Goal: Task Accomplishment & Management: Use online tool/utility

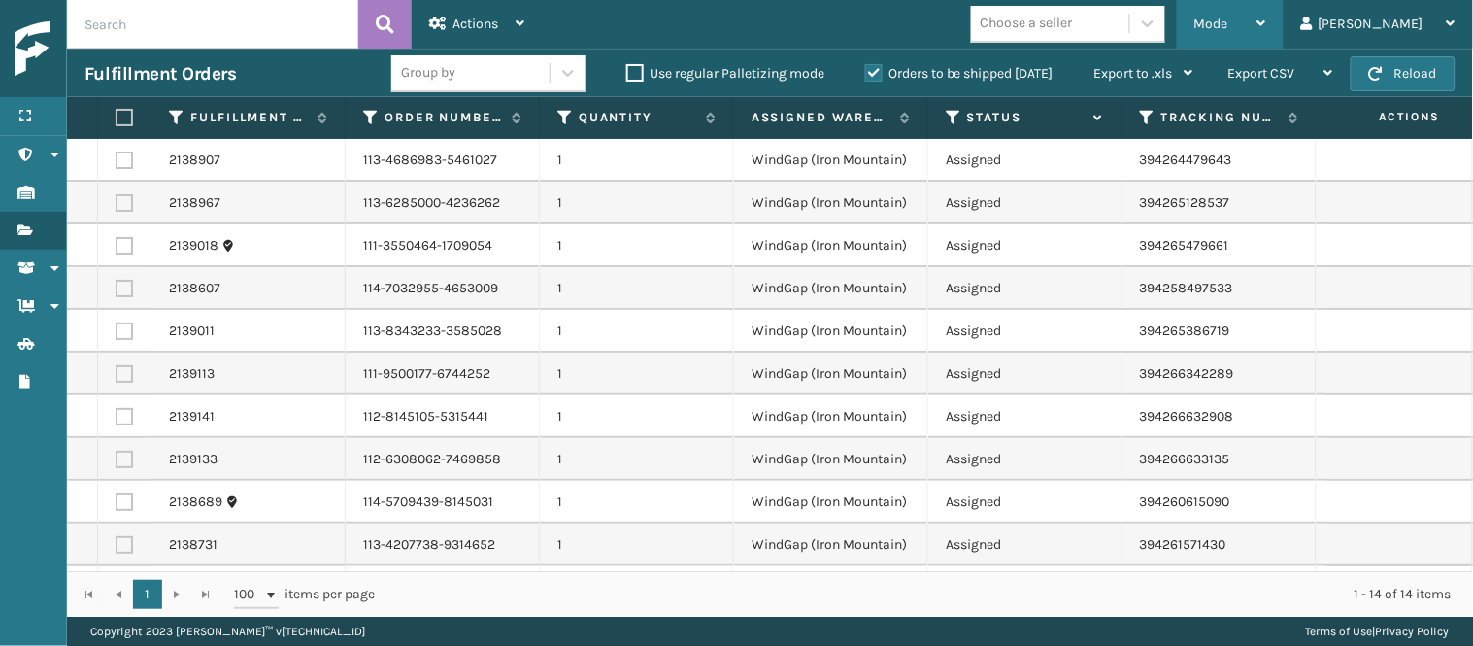
scroll to position [181, 586]
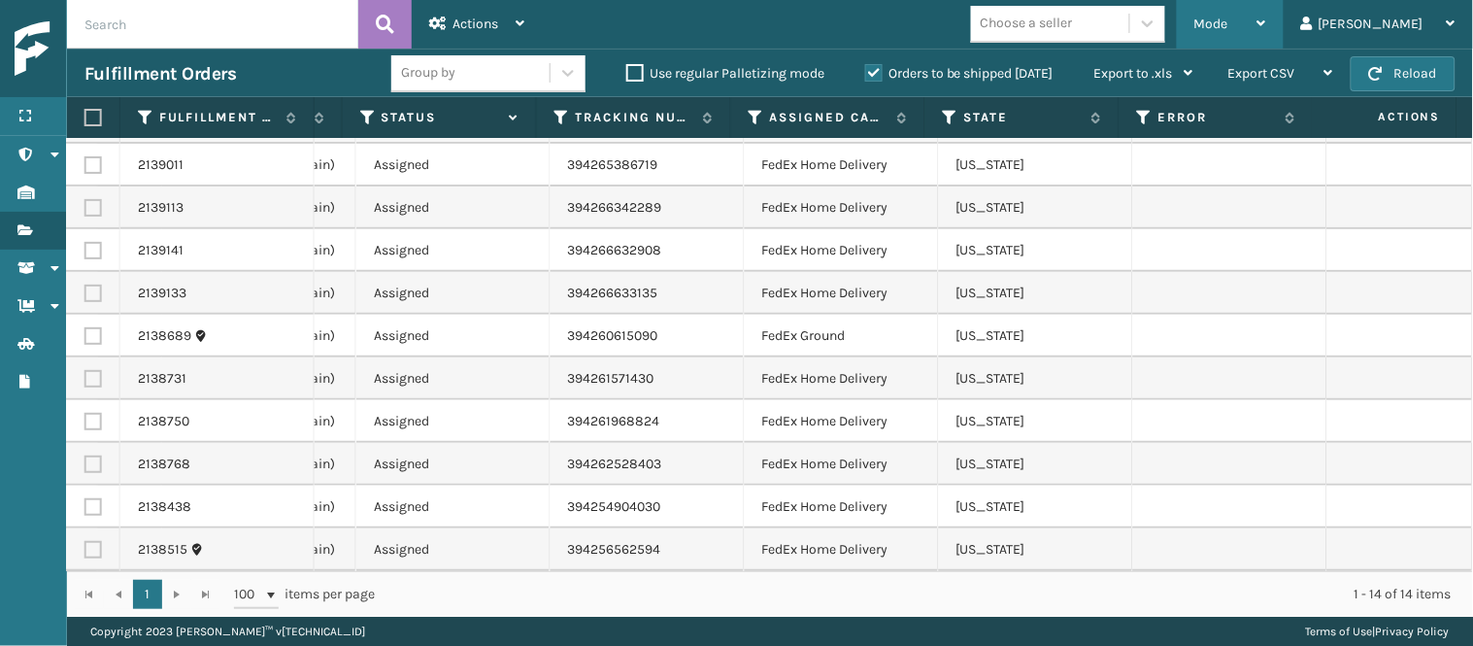
click at [1255, 34] on div "Mode" at bounding box center [1230, 24] width 72 height 49
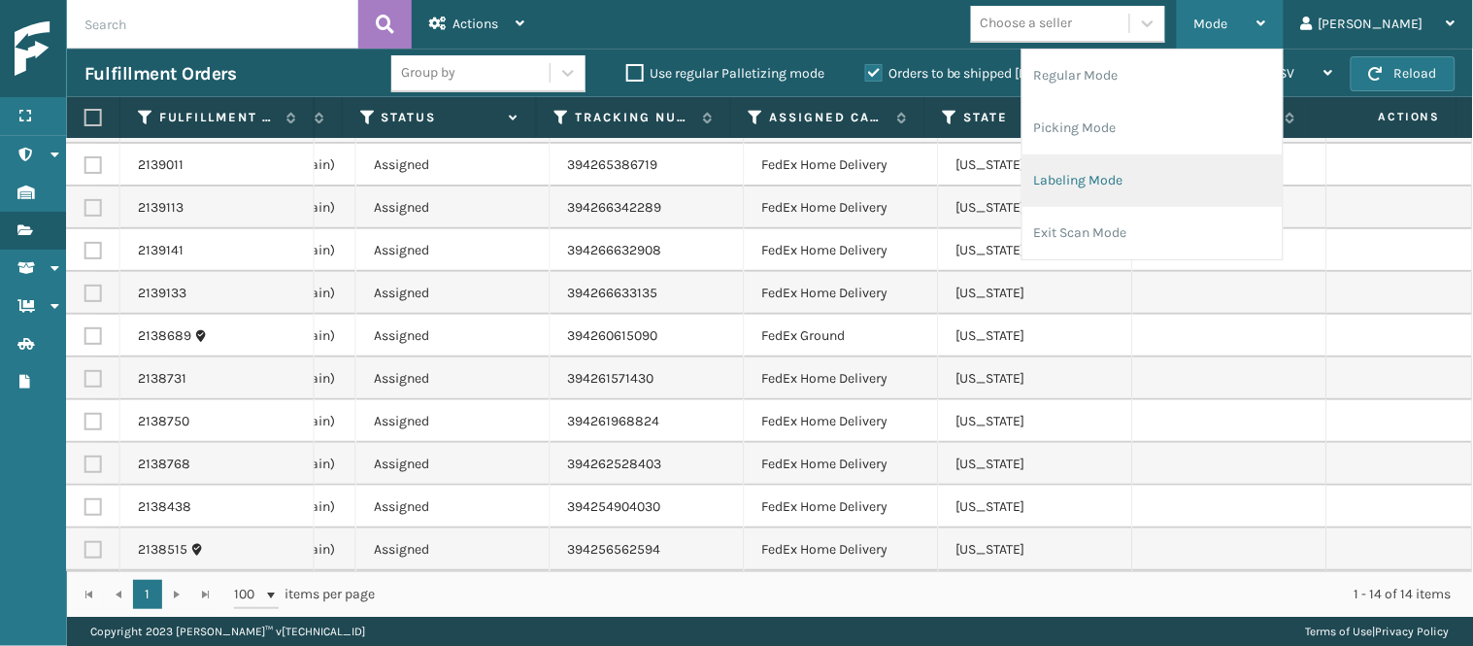
click at [1182, 190] on li "Labeling Mode" at bounding box center [1152, 180] width 260 height 52
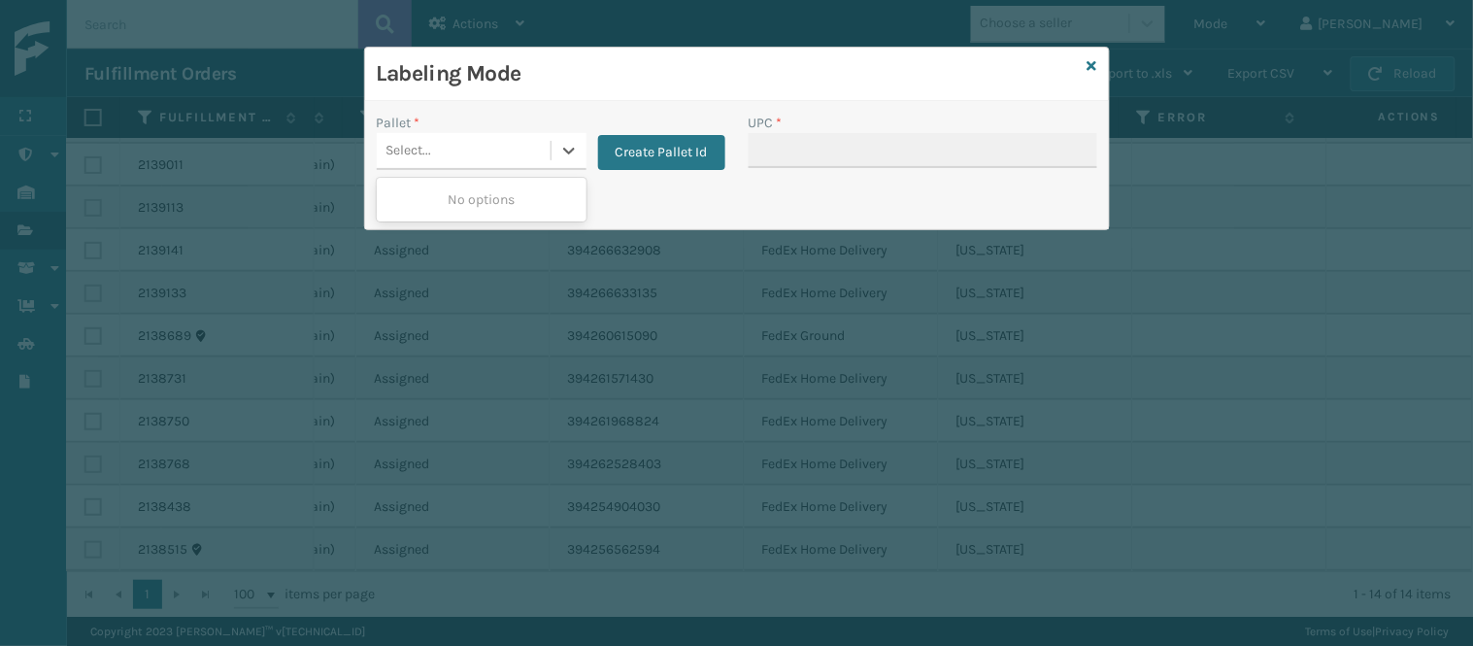
click at [439, 144] on div "Select..." at bounding box center [464, 151] width 174 height 32
click at [667, 149] on button "Create Pallet Id" at bounding box center [661, 152] width 127 height 35
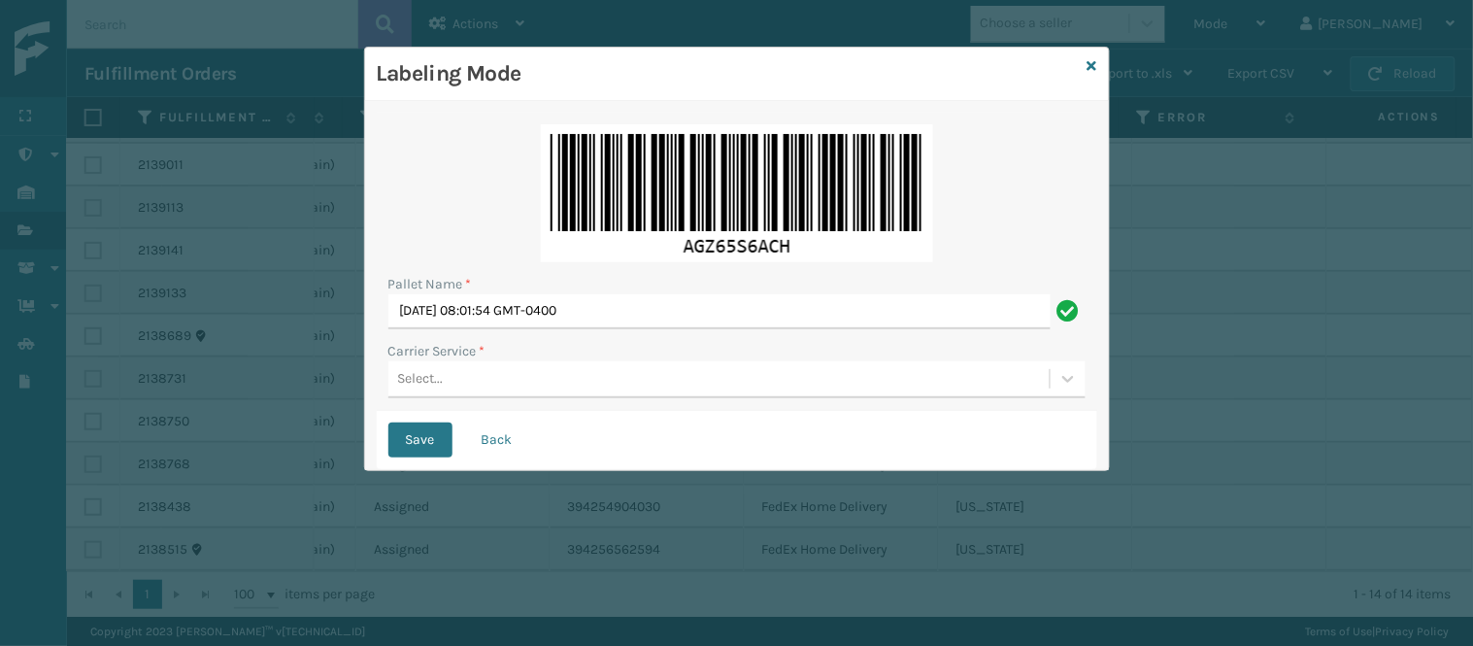
click at [428, 379] on div "Select..." at bounding box center [421, 379] width 46 height 20
type input "UPS"
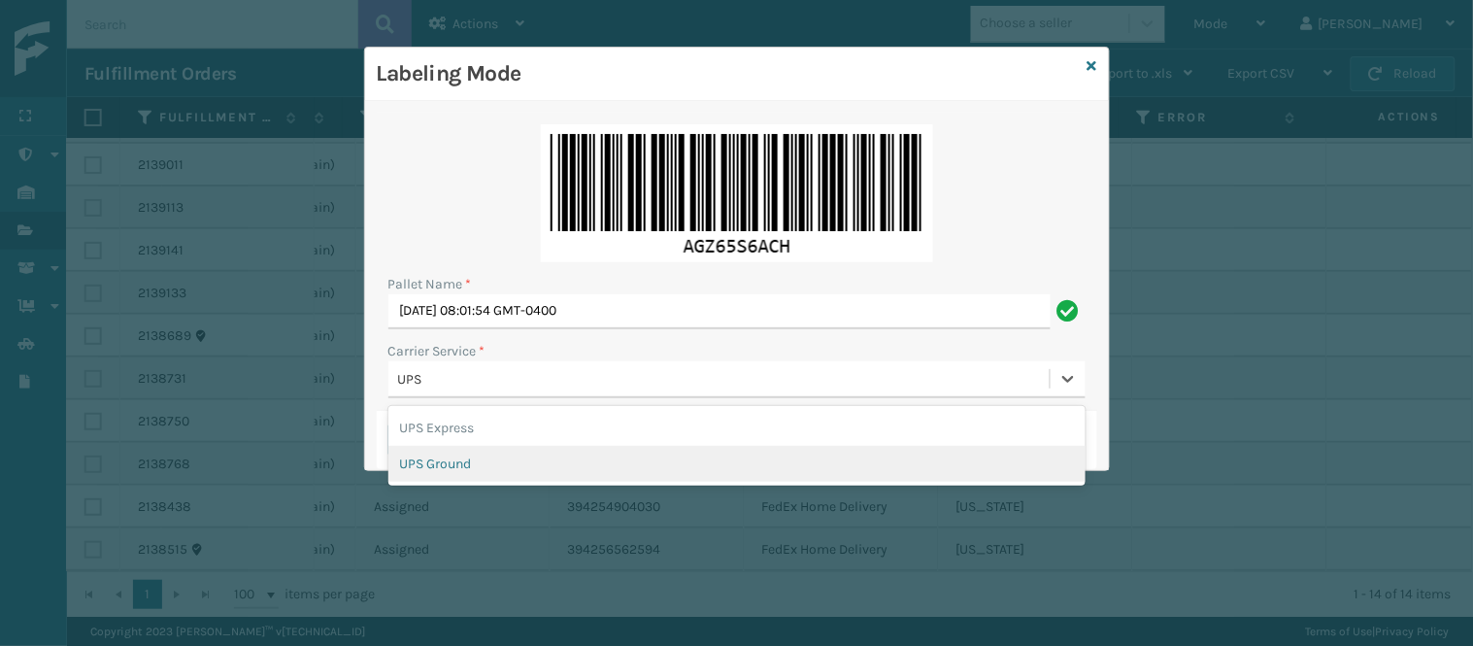
click at [456, 476] on div "UPS Ground" at bounding box center [736, 464] width 697 height 36
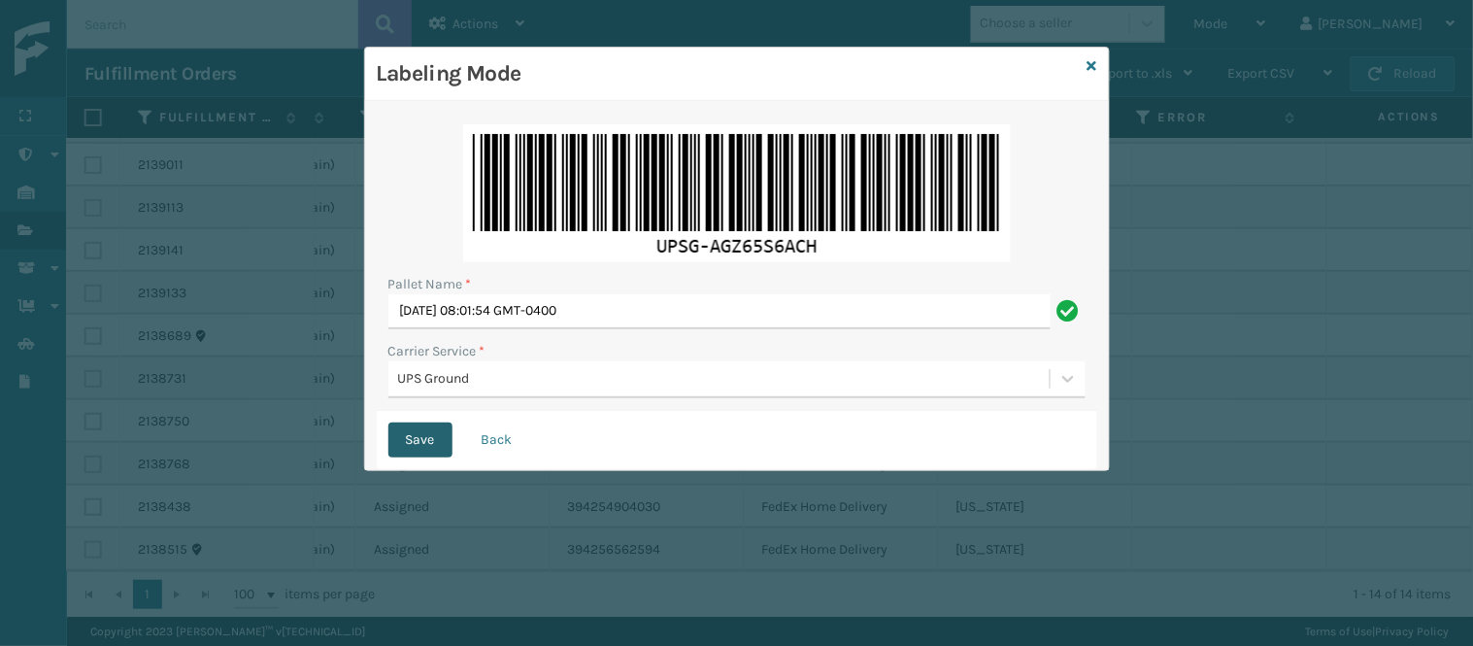
click at [409, 434] on button "Save" at bounding box center [420, 439] width 64 height 35
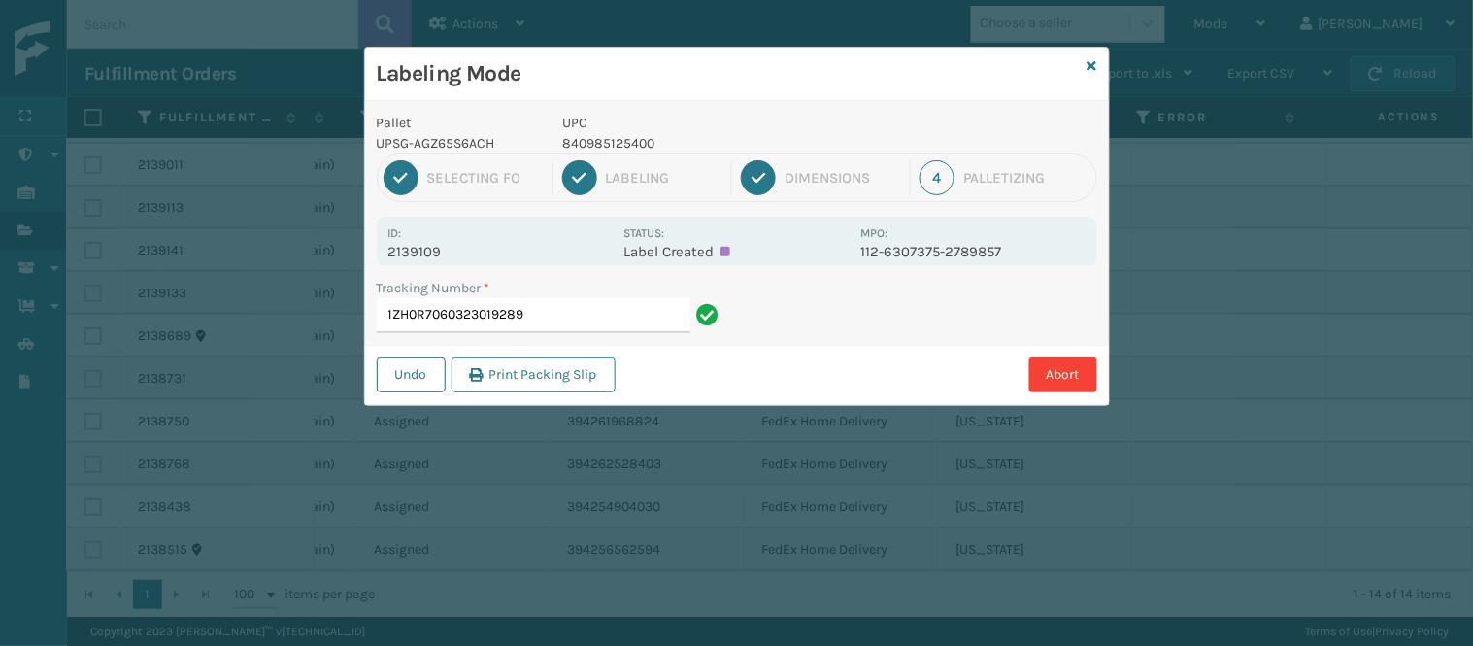
click at [395, 382] on button "Undo" at bounding box center [411, 374] width 69 height 35
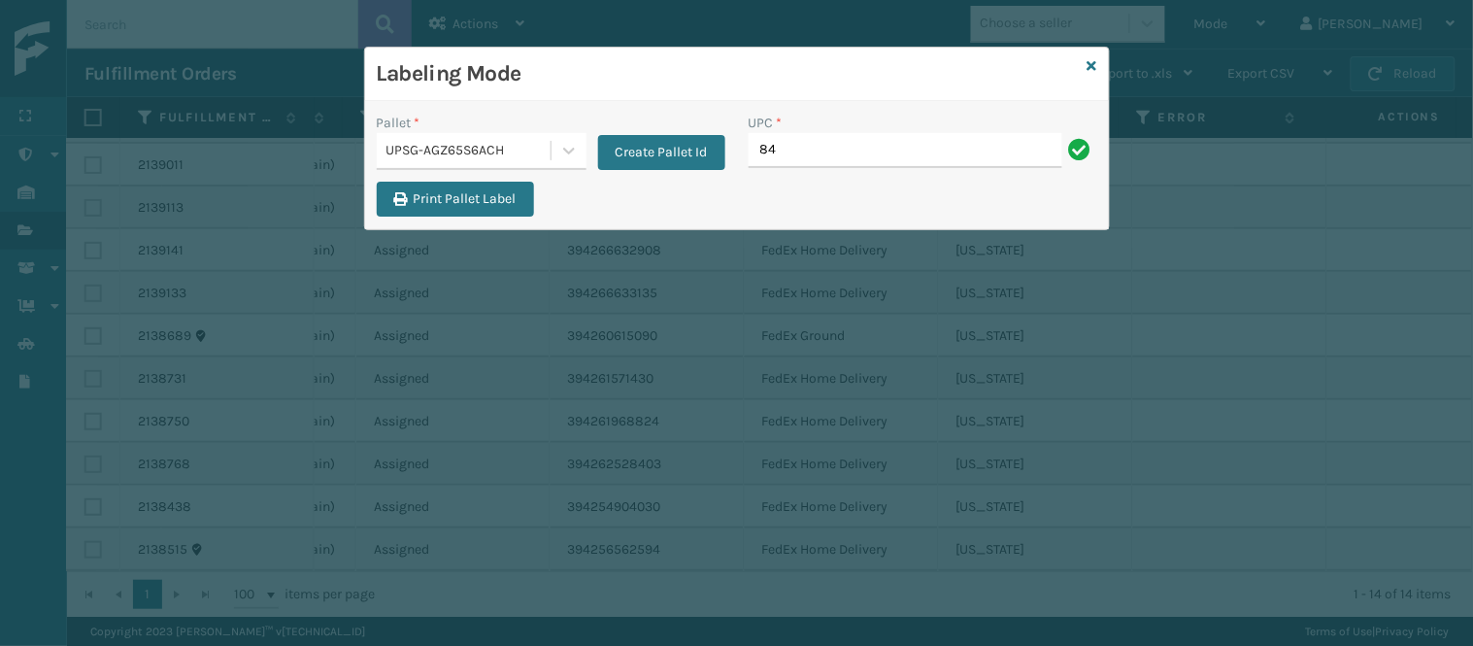
type input "8"
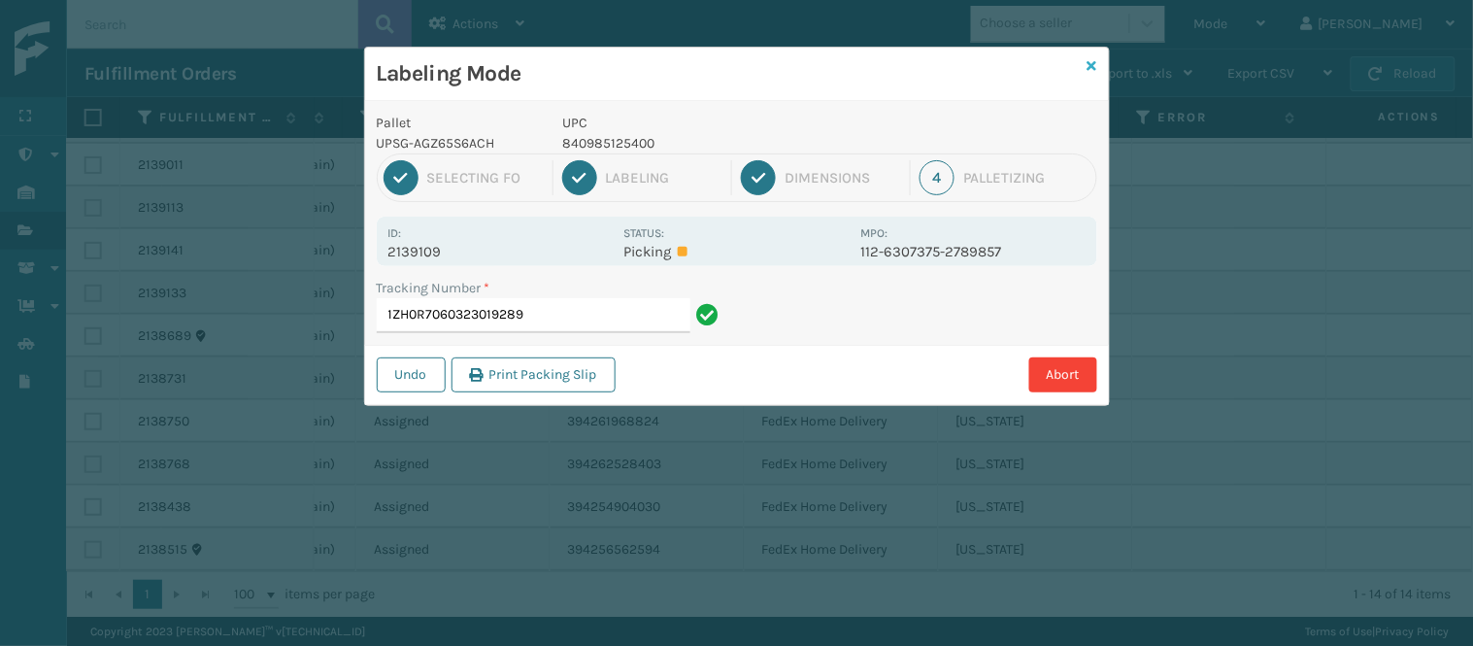
click at [1091, 68] on icon at bounding box center [1092, 66] width 10 height 14
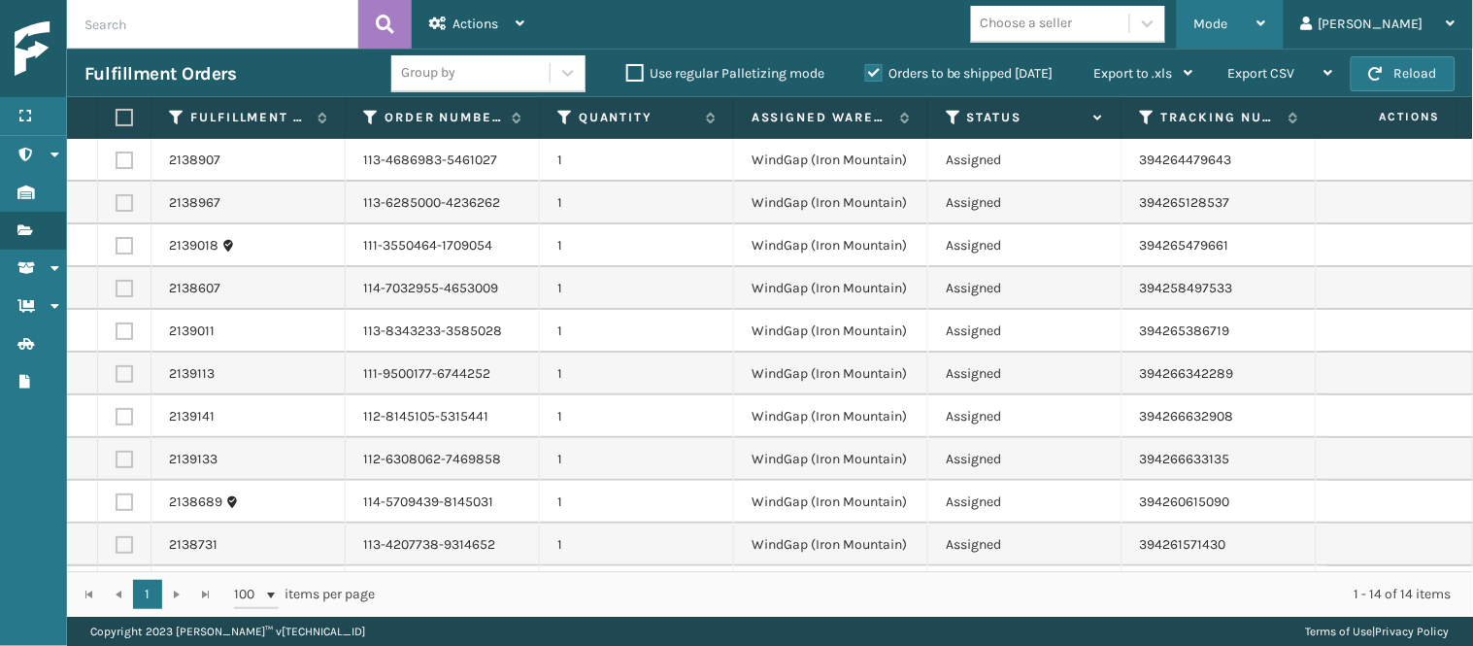
click at [1266, 14] on div "Mode" at bounding box center [1230, 24] width 72 height 49
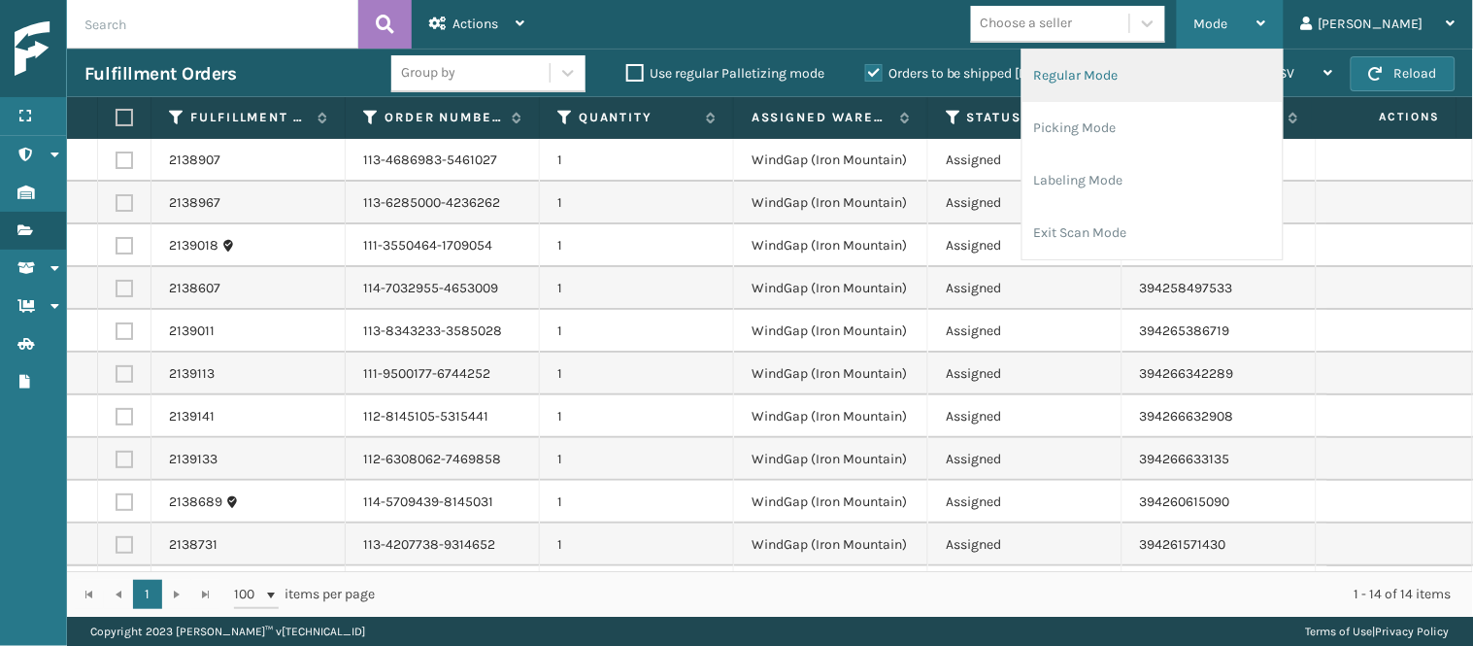
click at [1211, 84] on li "Regular Mode" at bounding box center [1152, 76] width 260 height 52
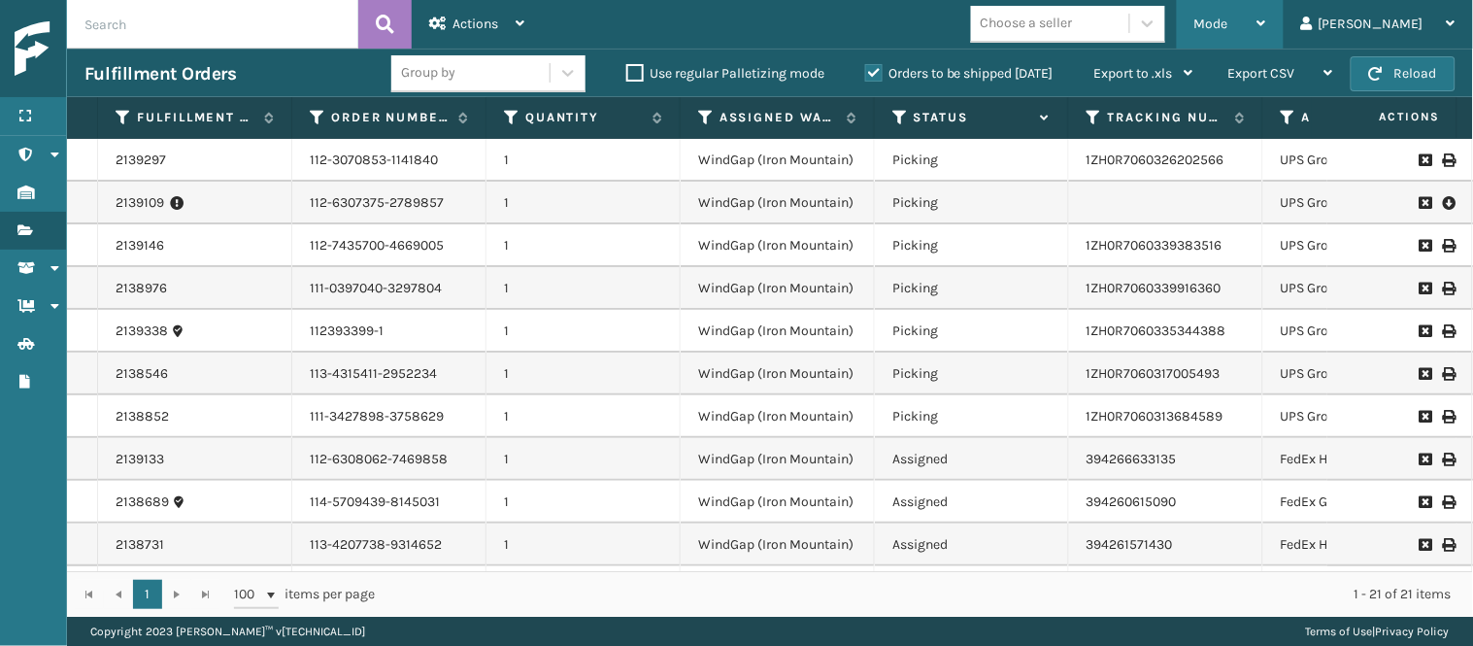
click at [1266, 35] on div "Mode" at bounding box center [1230, 24] width 72 height 49
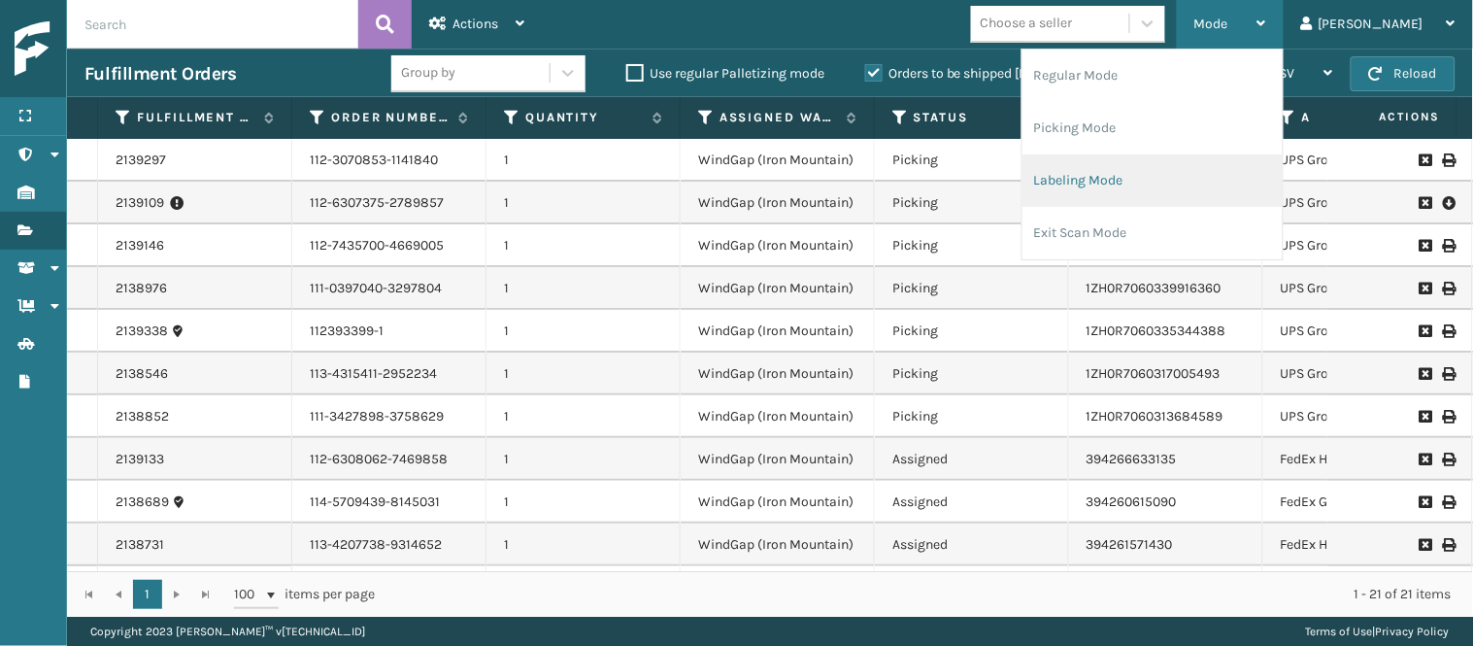
click at [1140, 185] on li "Labeling Mode" at bounding box center [1152, 180] width 260 height 52
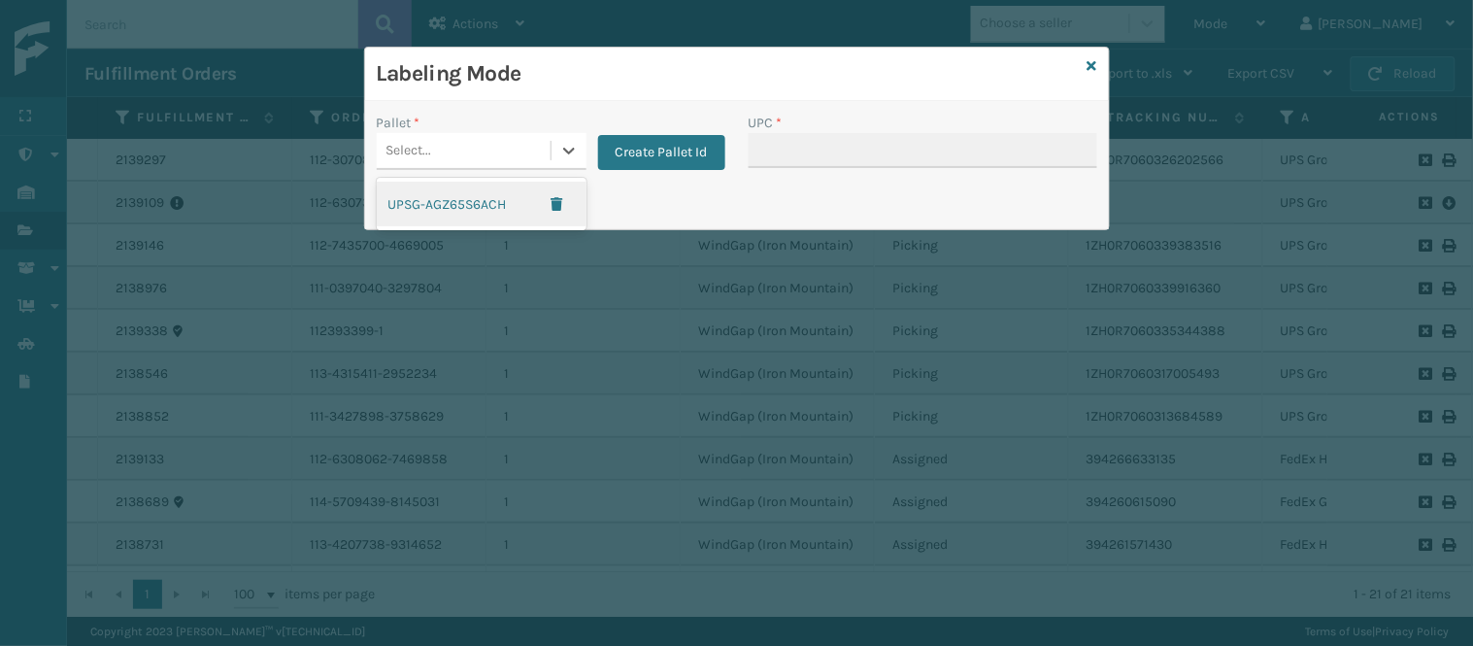
click at [438, 152] on div "Select..." at bounding box center [464, 151] width 174 height 32
click at [477, 198] on div "UPSG-AGZ65S6ACH" at bounding box center [482, 204] width 210 height 45
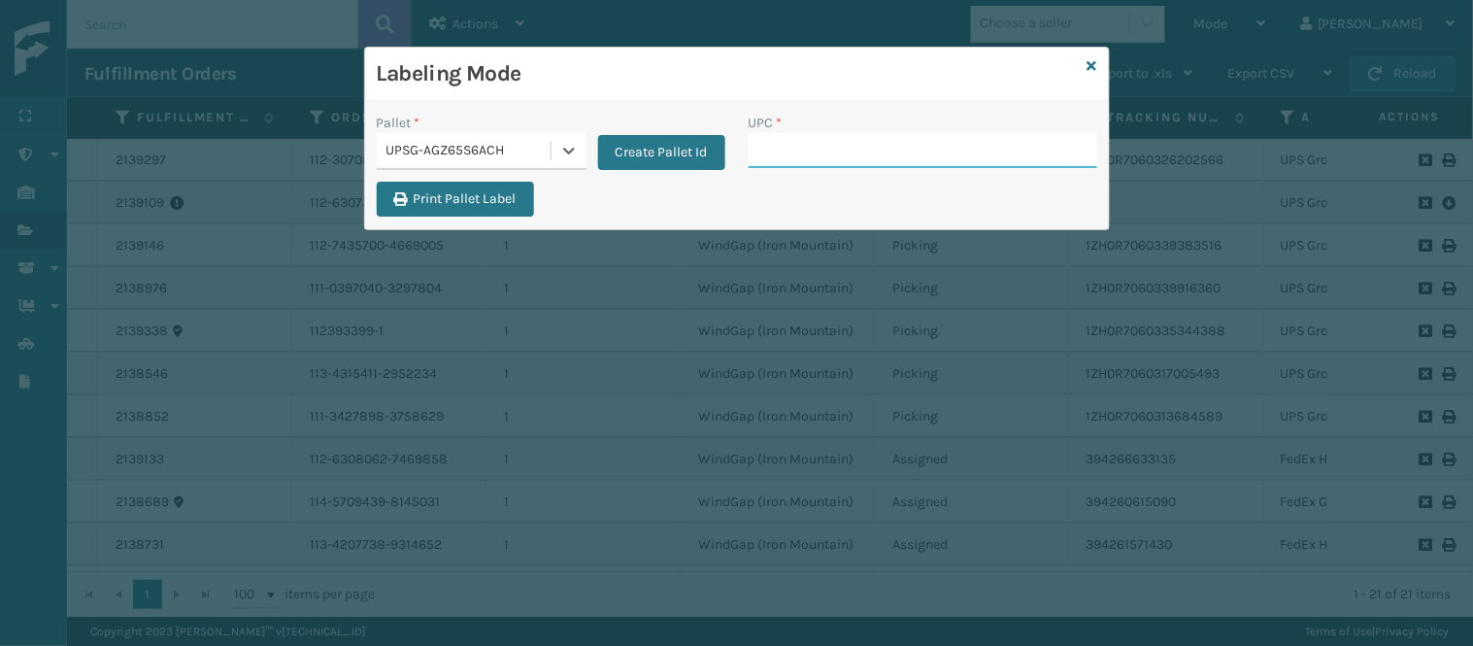
click at [866, 166] on input "UPC *" at bounding box center [922, 150] width 348 height 35
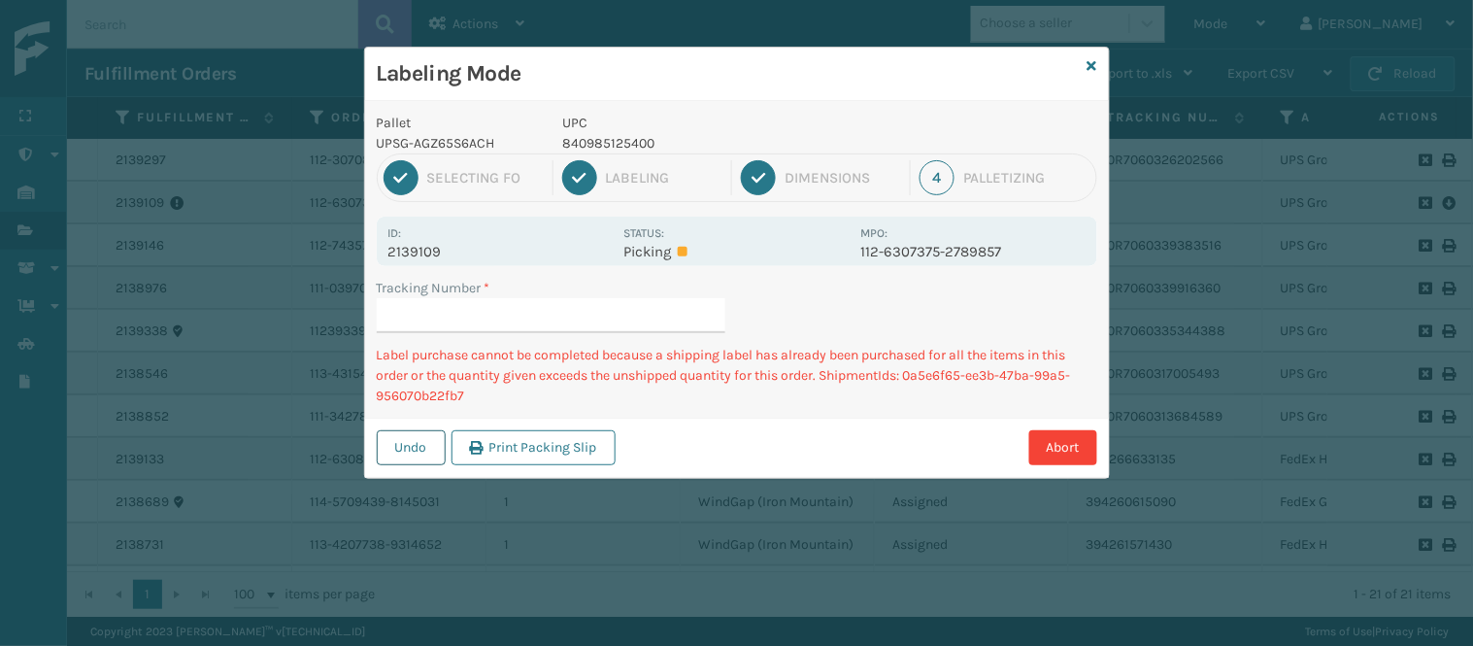
click at [422, 441] on button "Undo" at bounding box center [411, 447] width 69 height 35
click at [610, 316] on input "Tracking Number *" at bounding box center [551, 315] width 348 height 35
click at [1094, 62] on icon at bounding box center [1092, 66] width 10 height 14
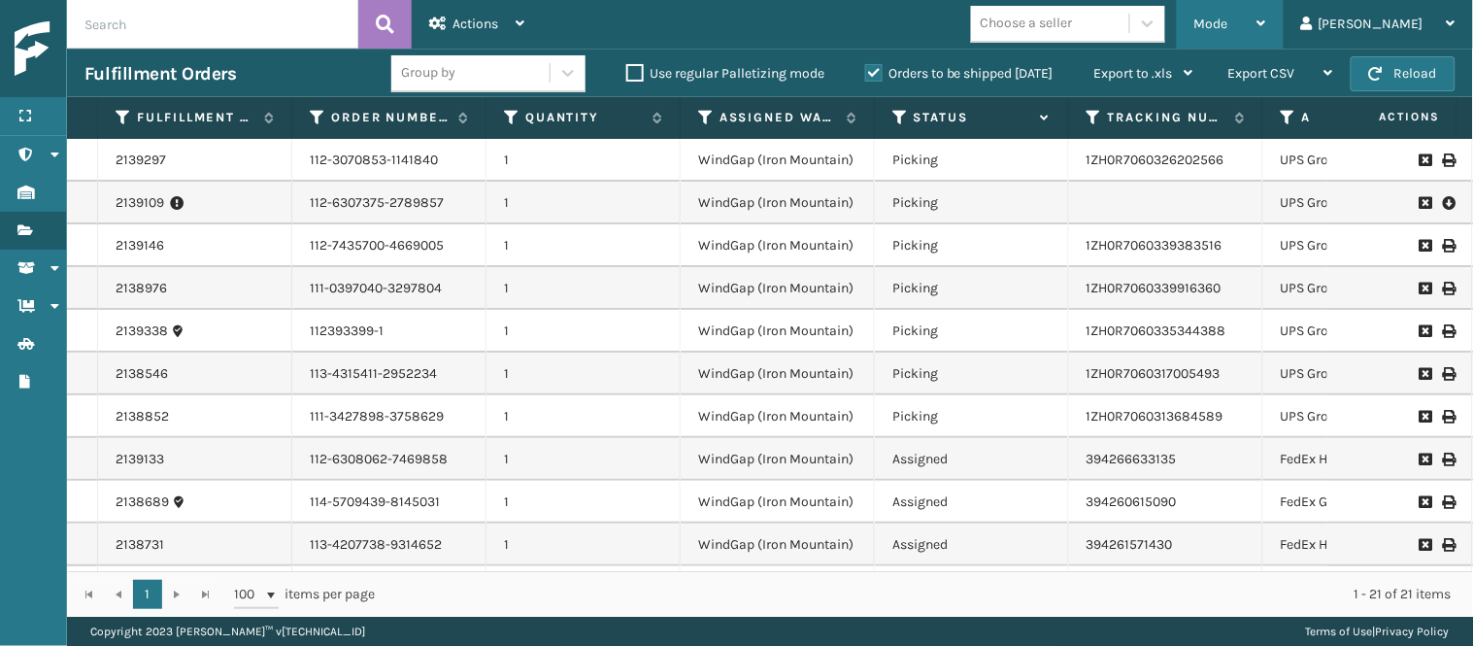
click at [1228, 21] on span "Mode" at bounding box center [1211, 24] width 34 height 17
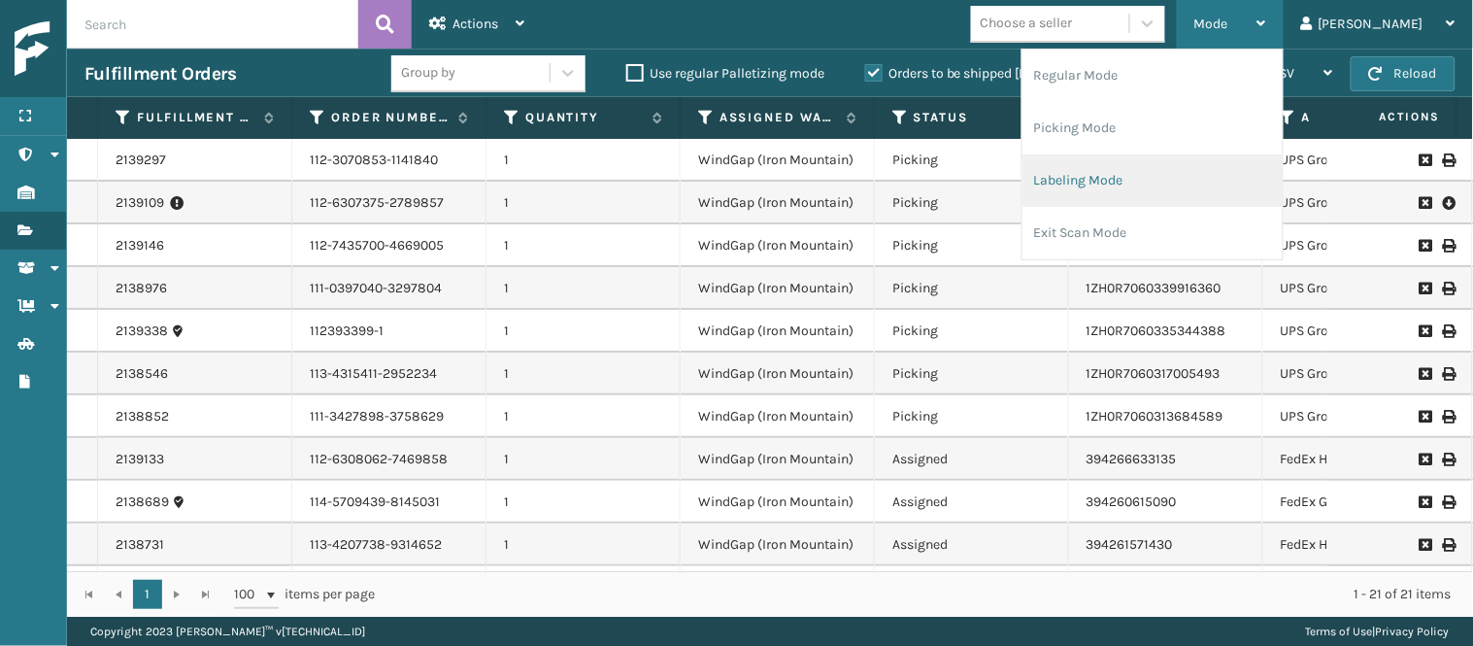
click at [1200, 163] on li "Labeling Mode" at bounding box center [1152, 180] width 260 height 52
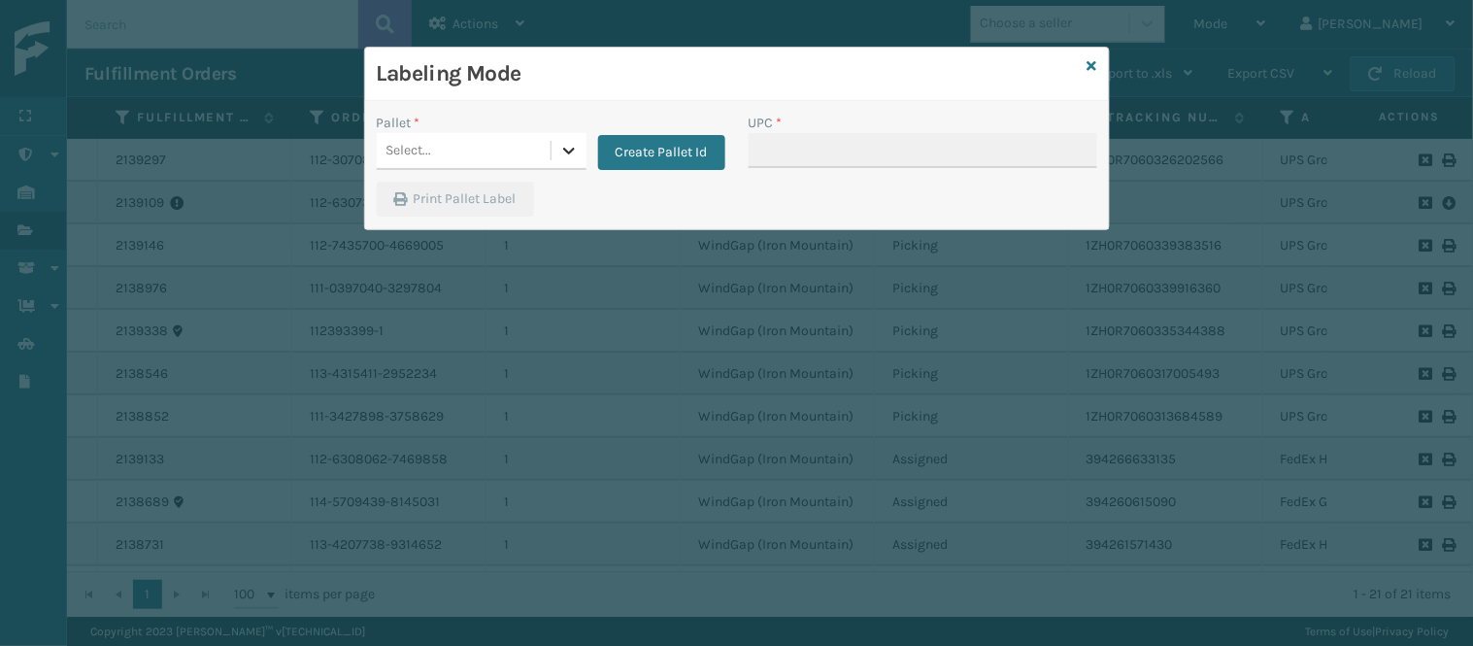
click at [574, 142] on icon at bounding box center [568, 150] width 19 height 19
click at [449, 204] on div "UPSG-AGZ65S6ACH" at bounding box center [482, 204] width 210 height 45
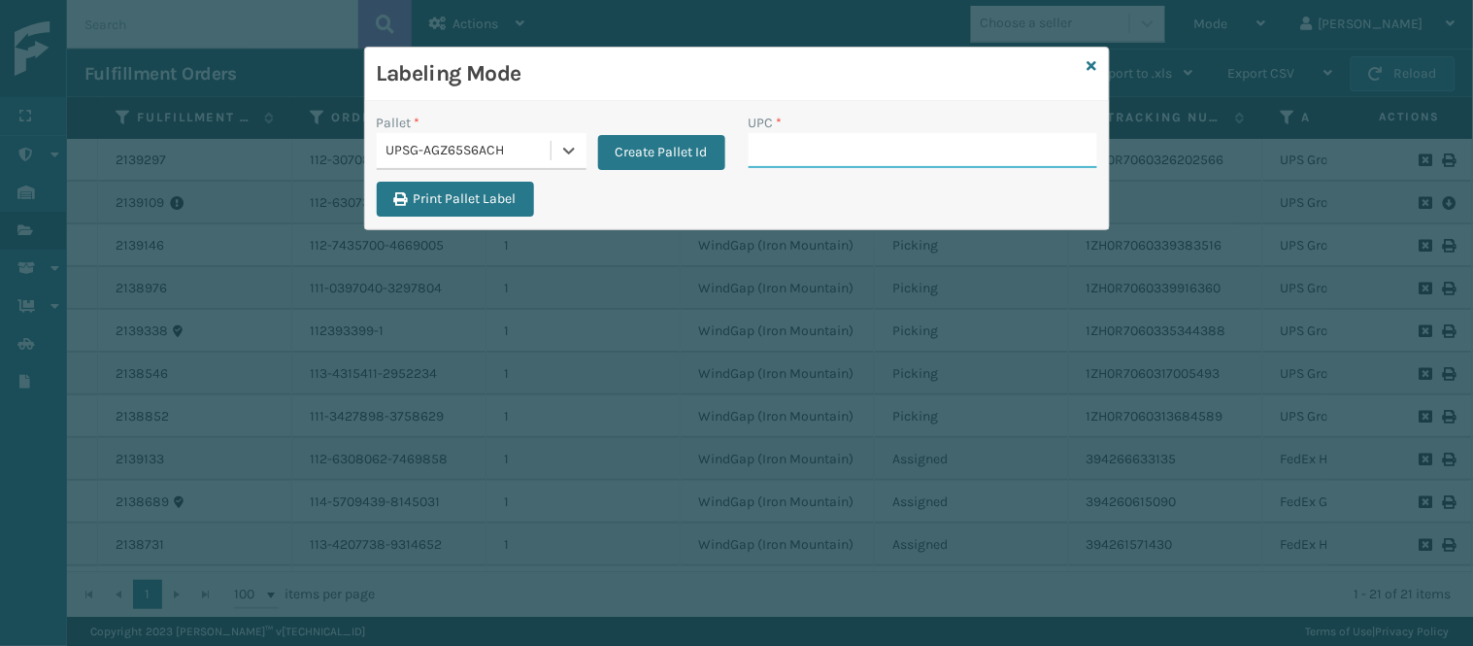
click at [818, 140] on input "UPC *" at bounding box center [922, 150] width 348 height 35
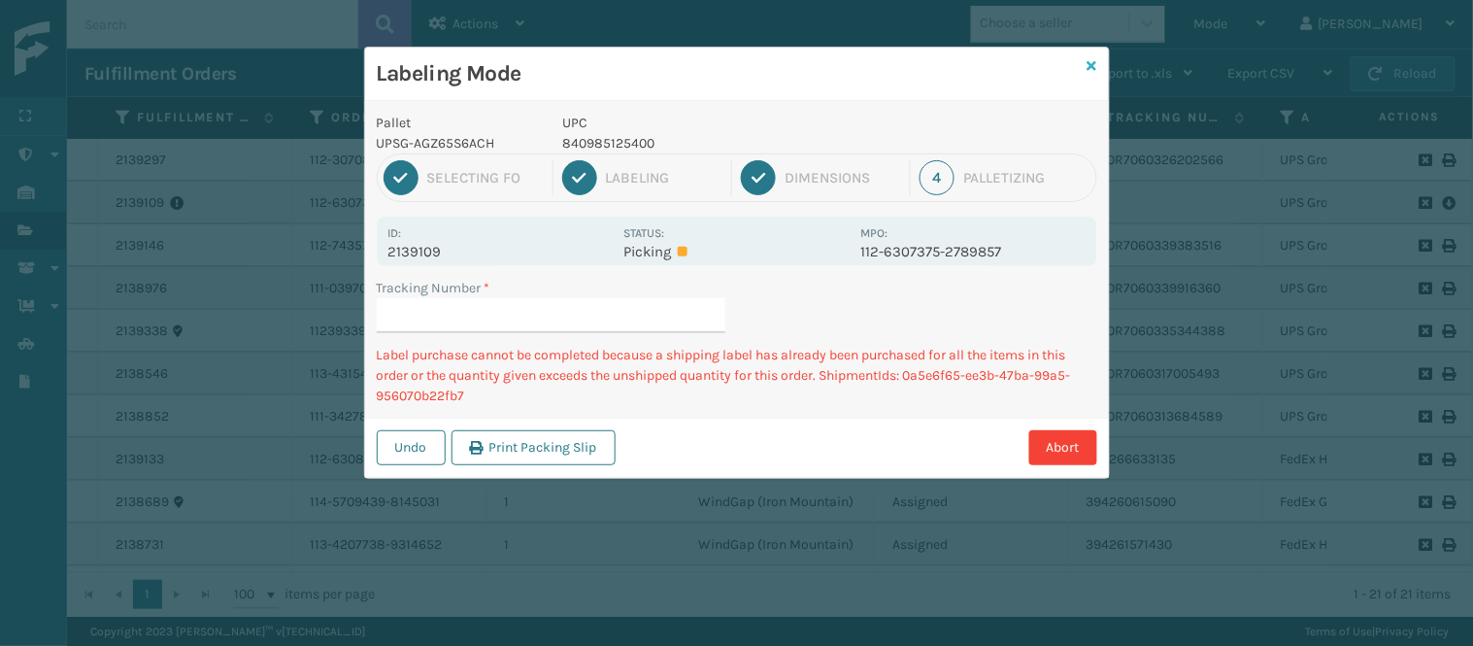
click at [1090, 61] on icon at bounding box center [1092, 66] width 10 height 14
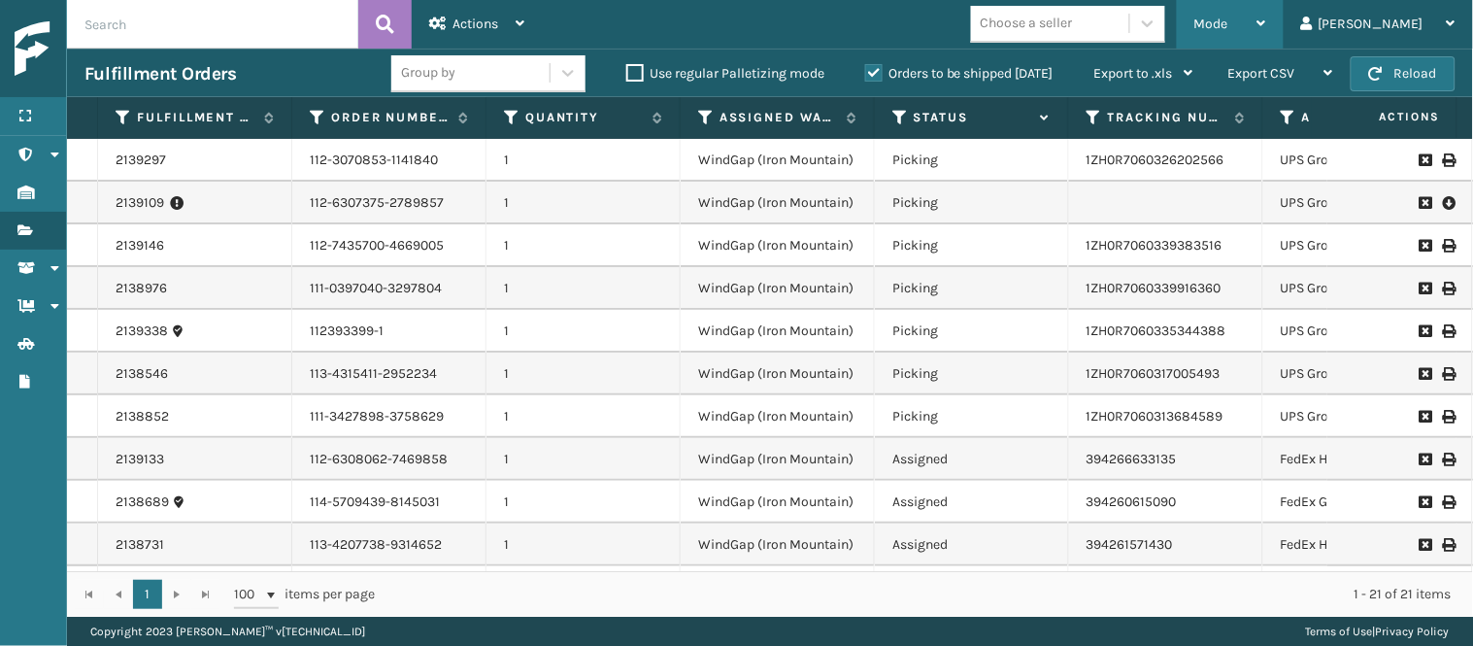
click at [1228, 26] on span "Mode" at bounding box center [1211, 24] width 34 height 17
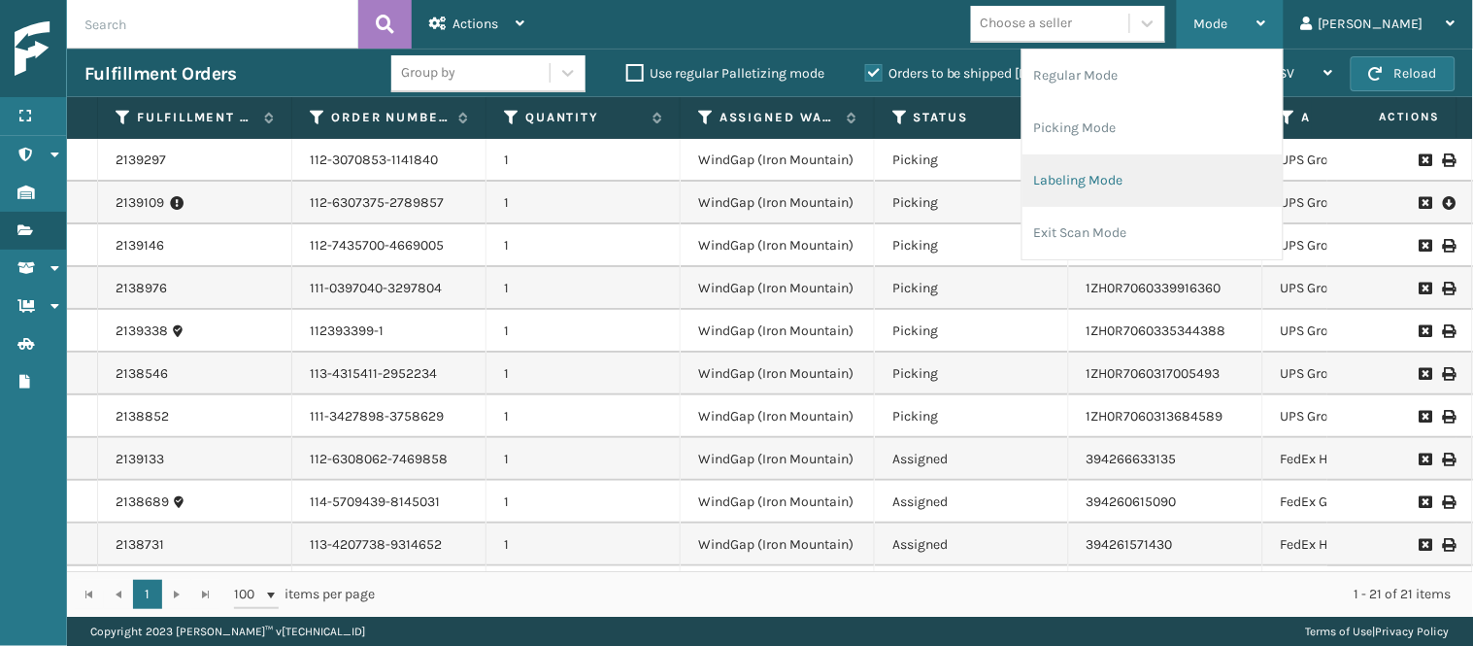
click at [1201, 163] on li "Labeling Mode" at bounding box center [1152, 180] width 260 height 52
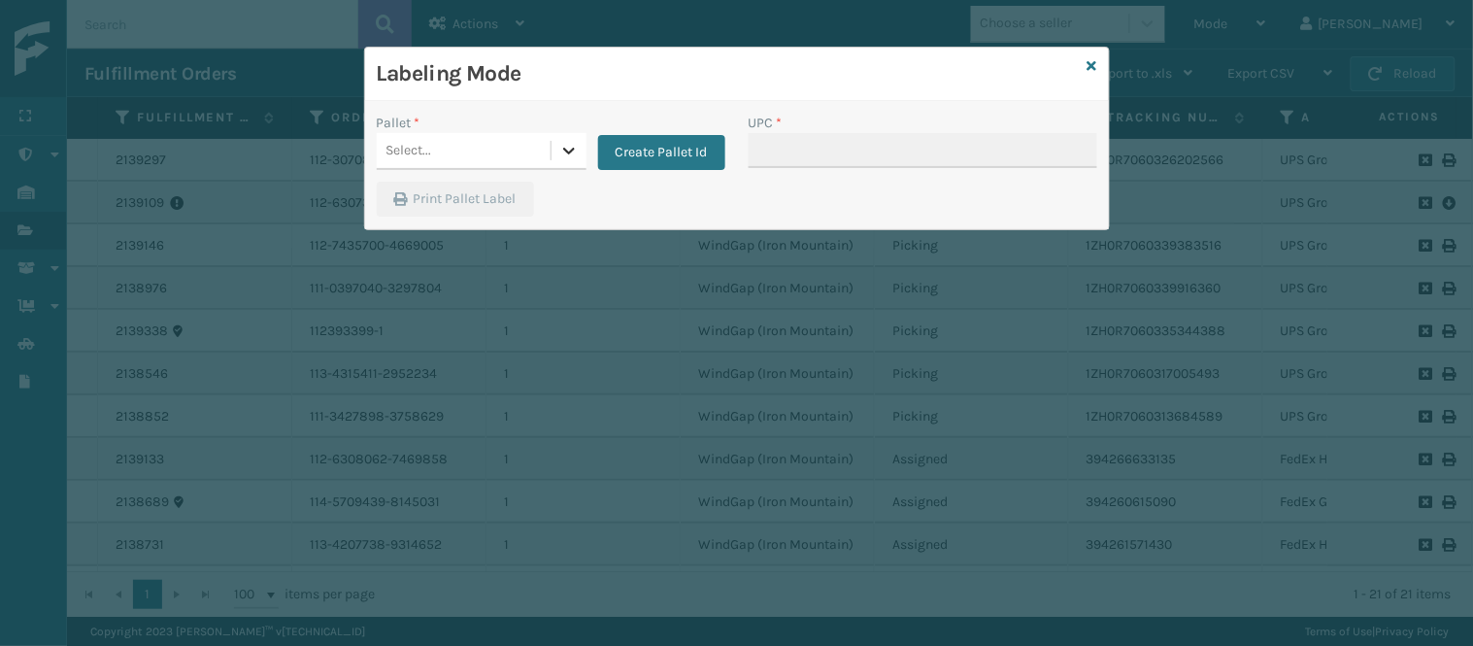
click at [564, 149] on icon at bounding box center [569, 151] width 12 height 7
click at [473, 199] on div "UPSG-AGZ65S6ACH" at bounding box center [482, 204] width 210 height 45
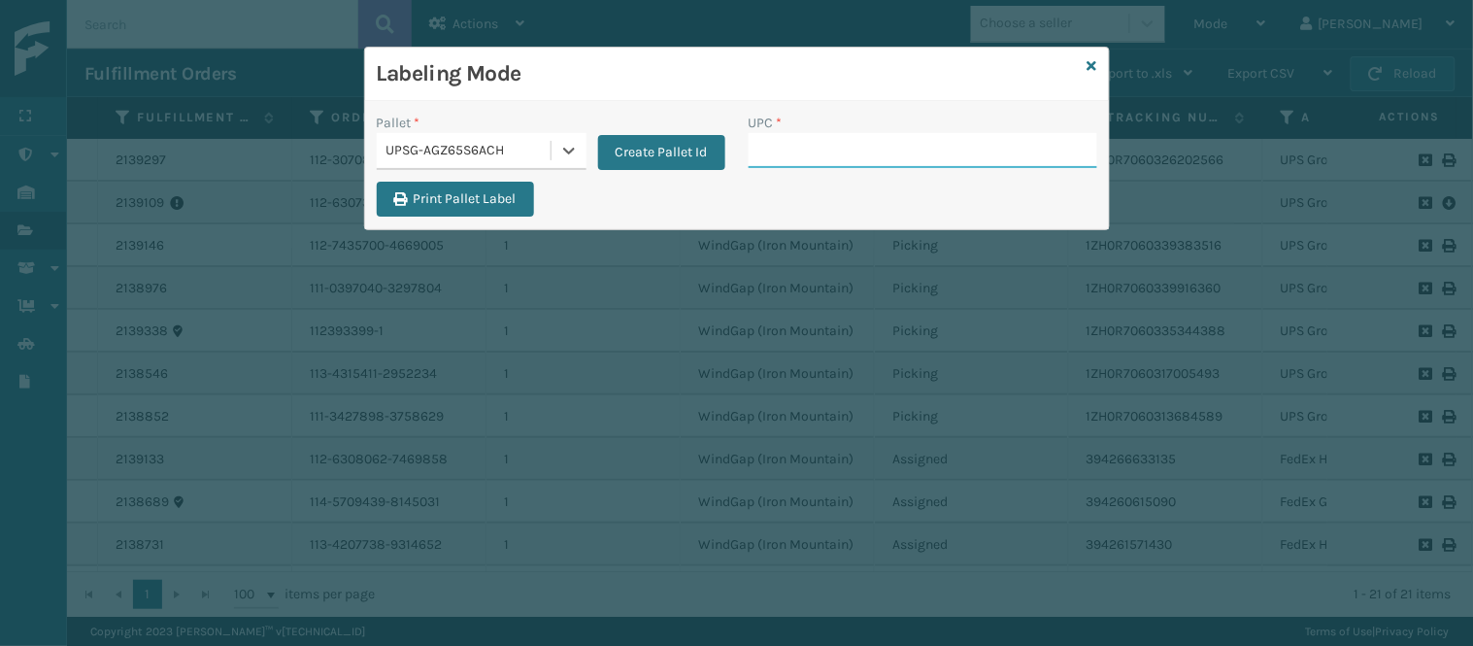
click at [779, 163] on input "UPC *" at bounding box center [922, 150] width 348 height 35
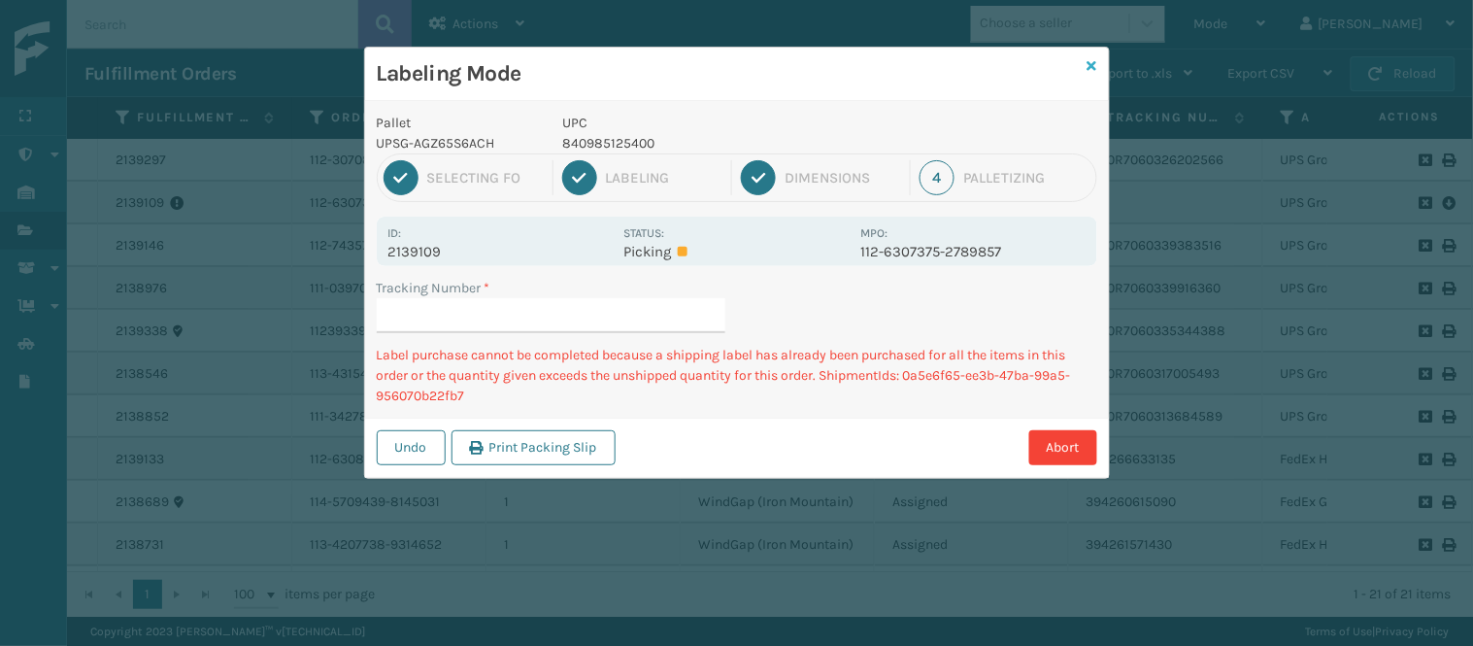
click at [1092, 62] on icon at bounding box center [1092, 66] width 10 height 14
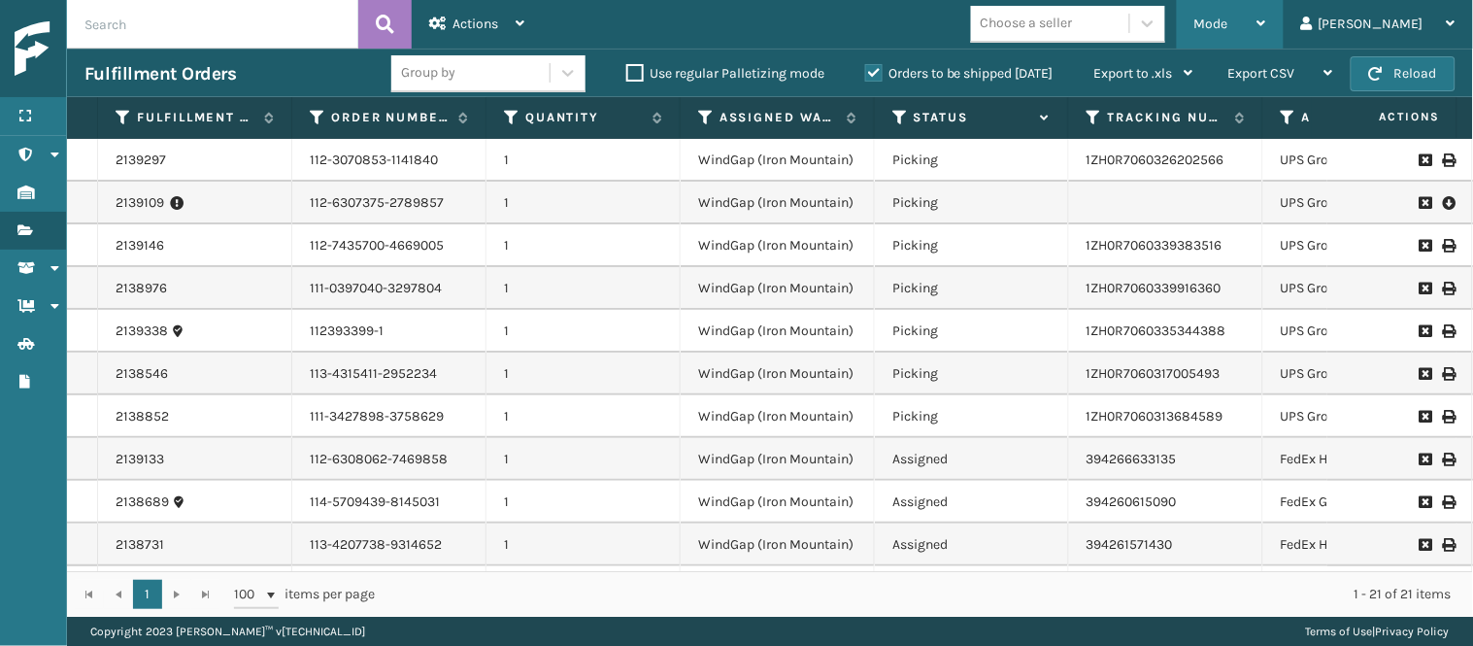
click at [1266, 32] on div "Mode" at bounding box center [1230, 24] width 72 height 49
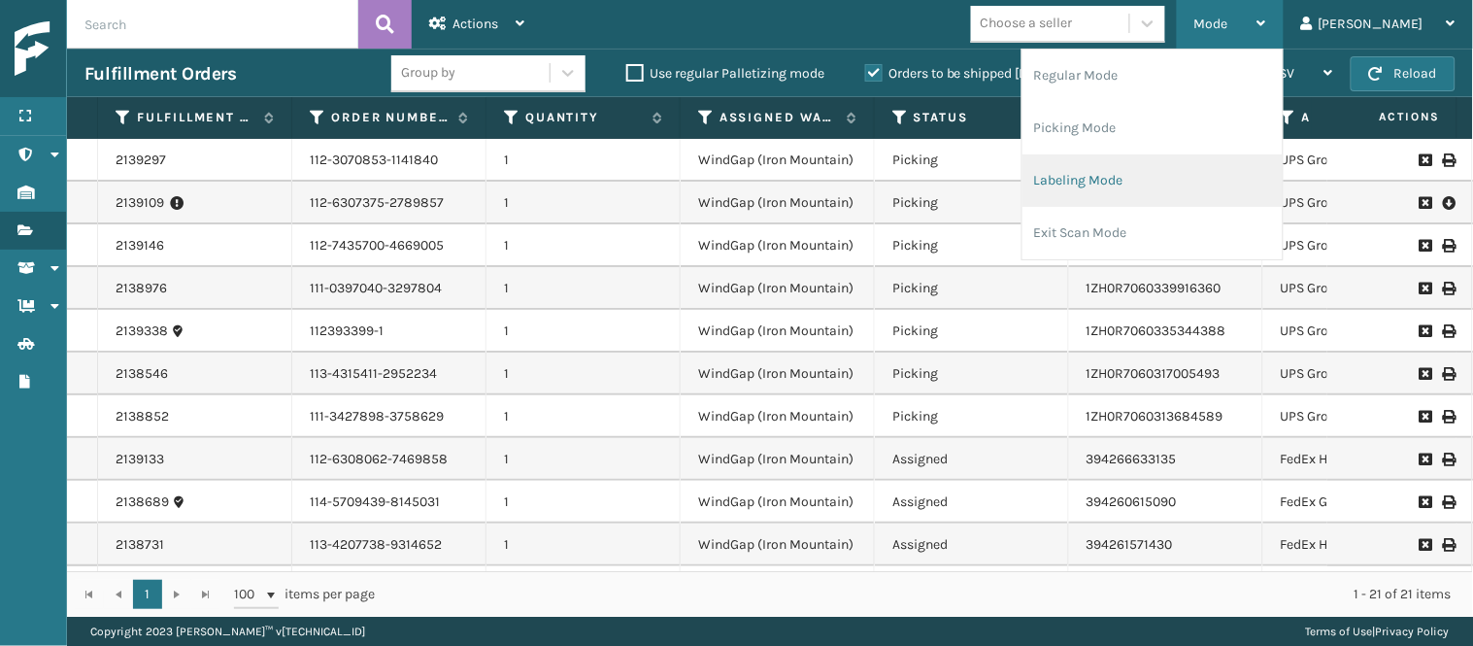
click at [1177, 179] on li "Labeling Mode" at bounding box center [1152, 180] width 260 height 52
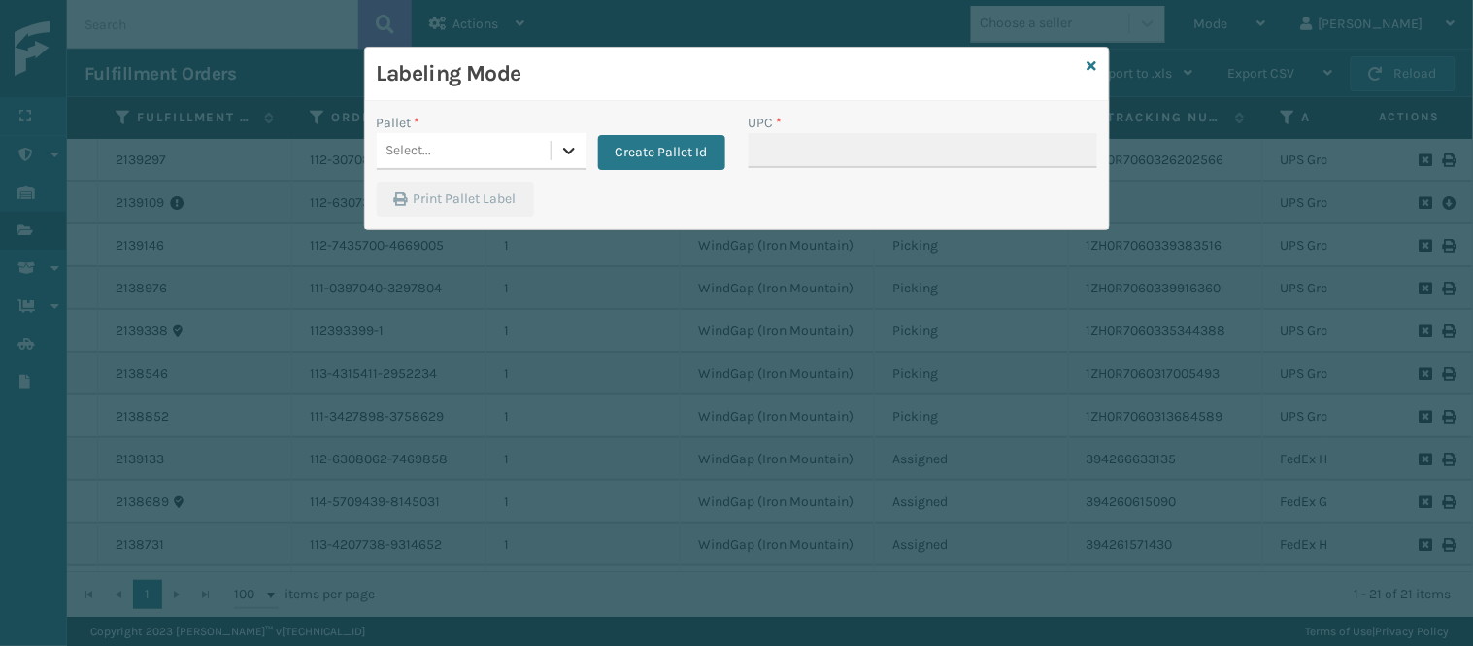
click at [555, 153] on div at bounding box center [568, 150] width 35 height 35
click at [499, 189] on div "UPSG-AGZ65S6ACH" at bounding box center [482, 204] width 210 height 45
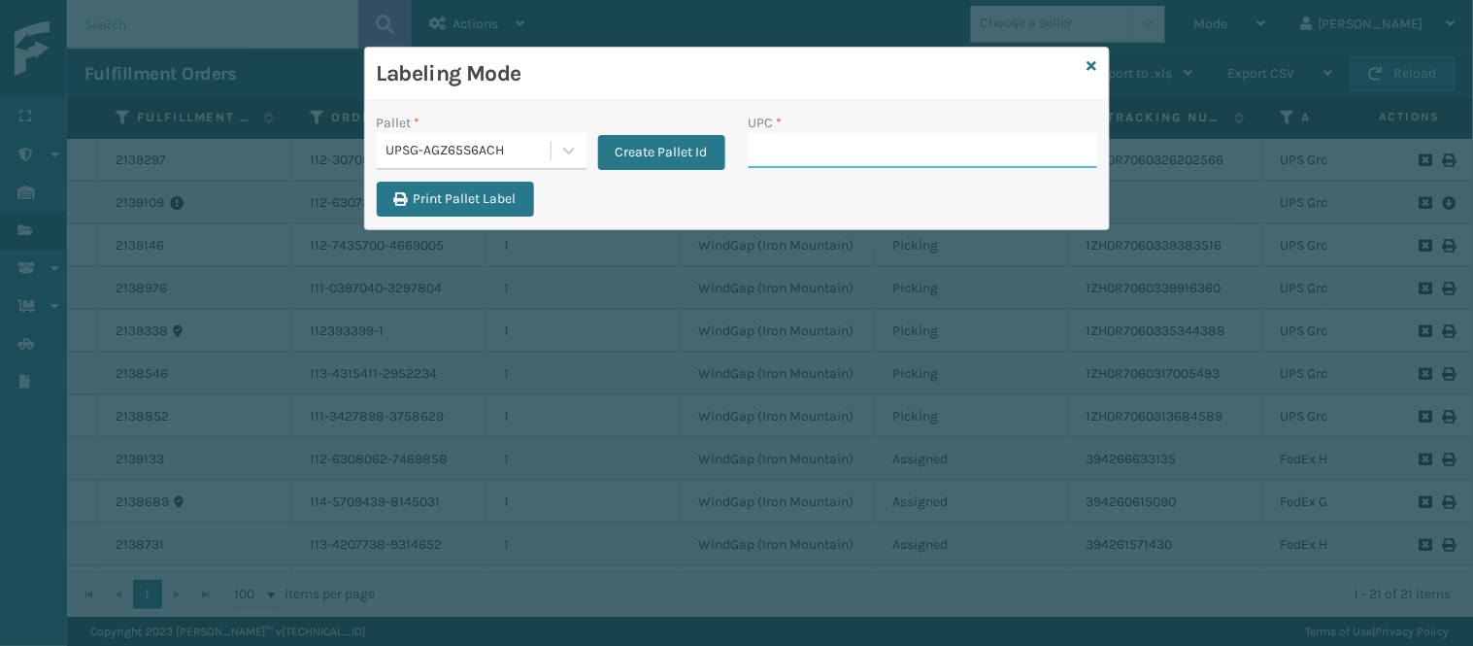
click at [811, 141] on input "UPC *" at bounding box center [922, 150] width 348 height 35
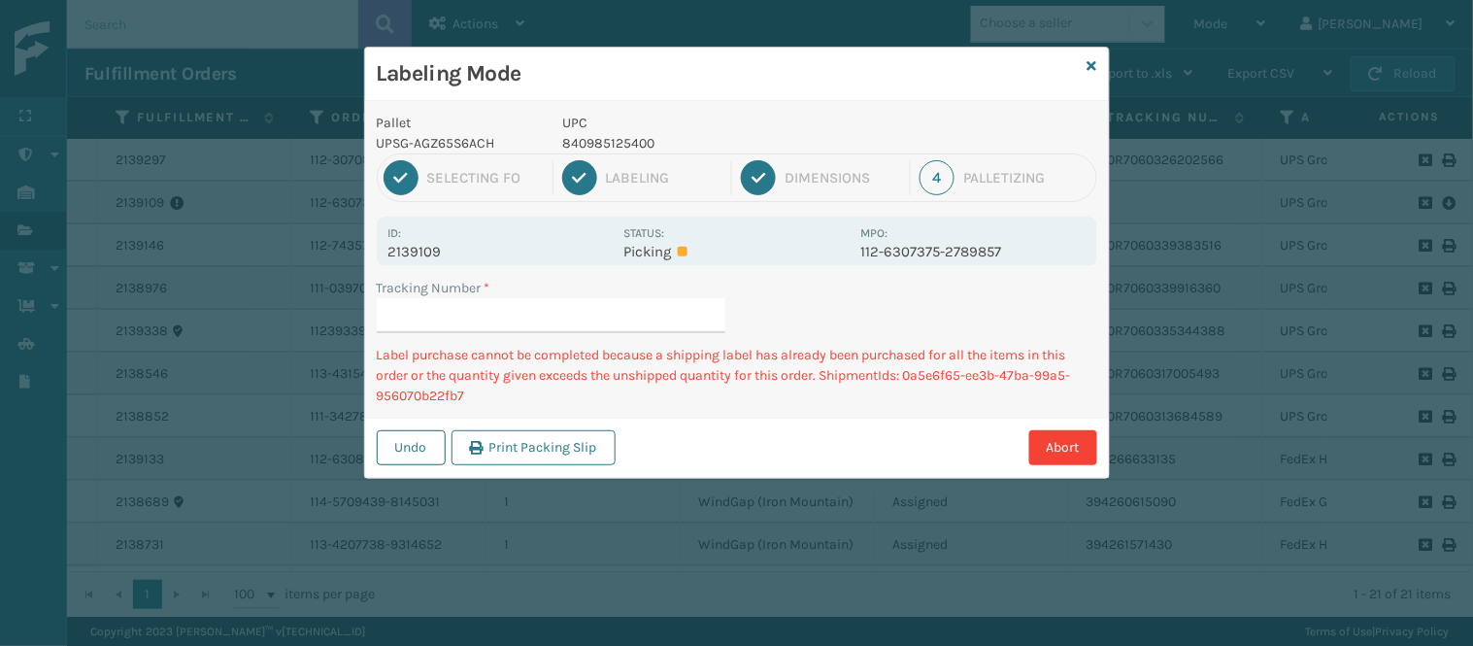
click at [414, 441] on button "Undo" at bounding box center [411, 447] width 69 height 35
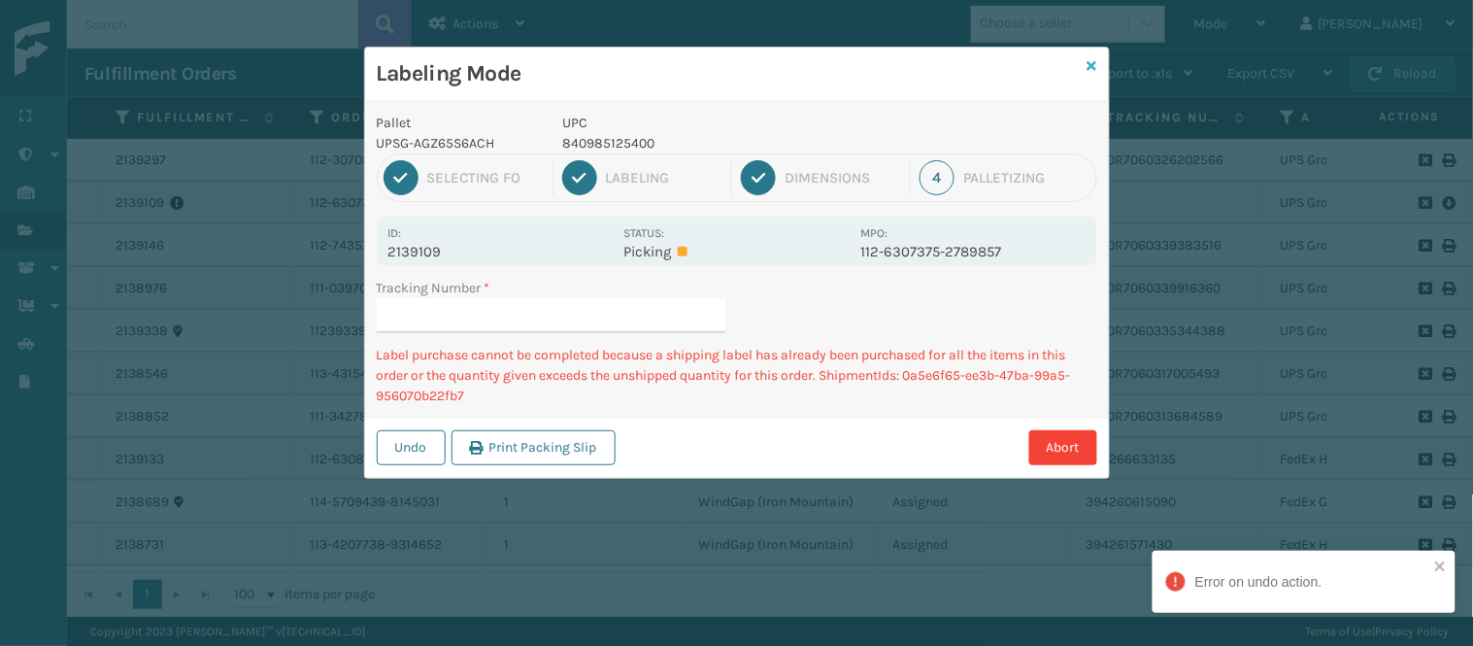
click at [1091, 63] on icon at bounding box center [1092, 66] width 10 height 14
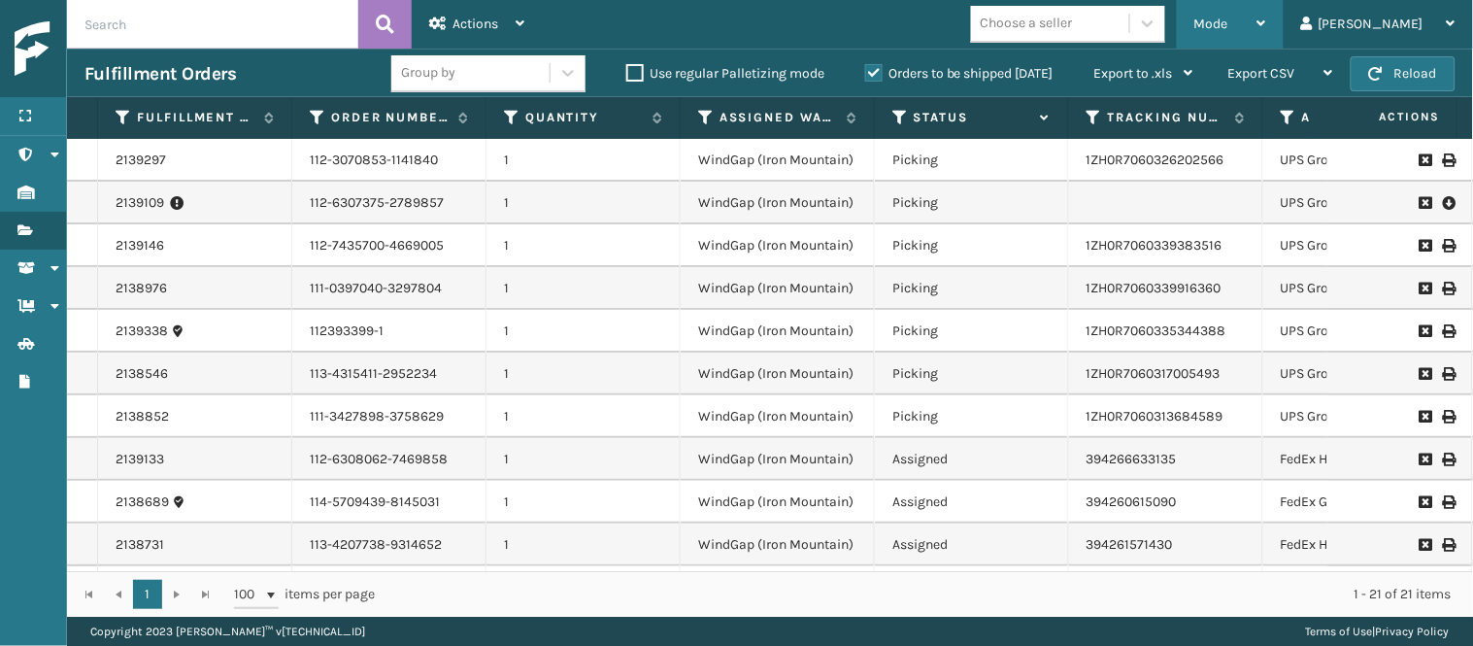
click at [1266, 17] on div "Mode" at bounding box center [1230, 24] width 72 height 49
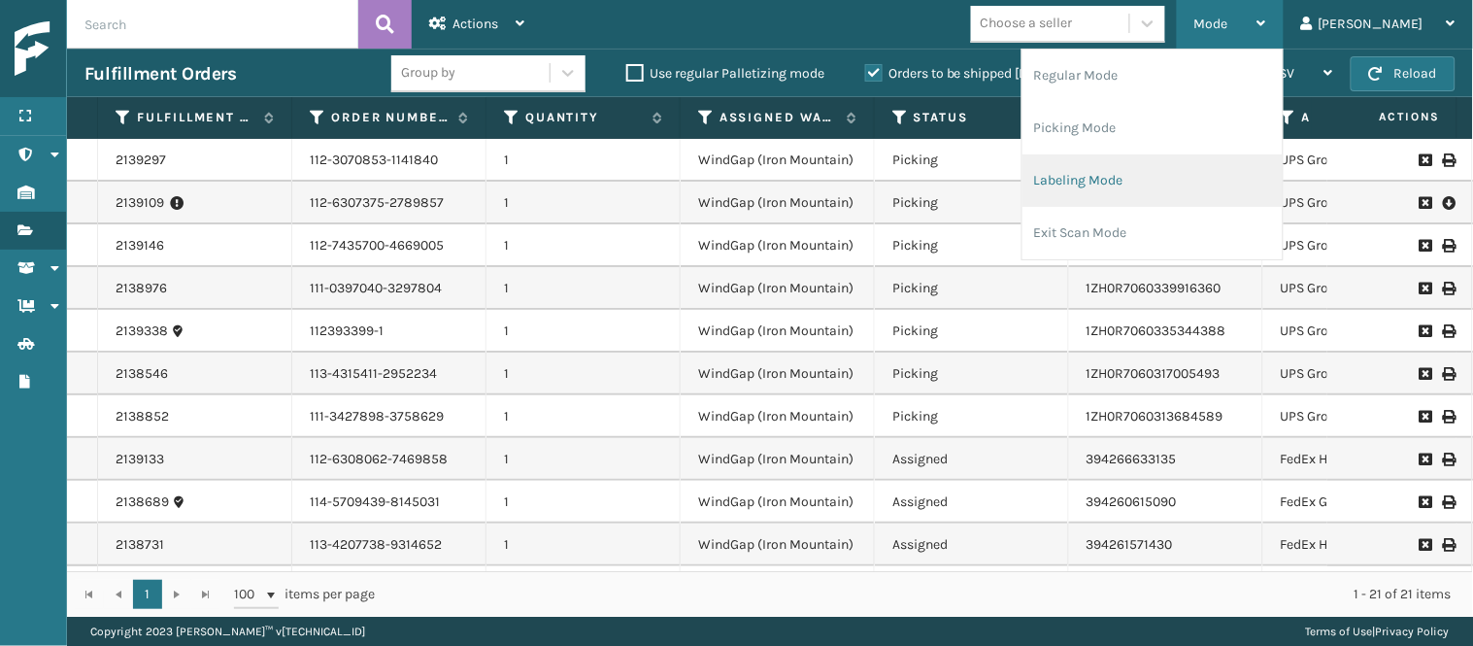
click at [1180, 180] on li "Labeling Mode" at bounding box center [1152, 180] width 260 height 52
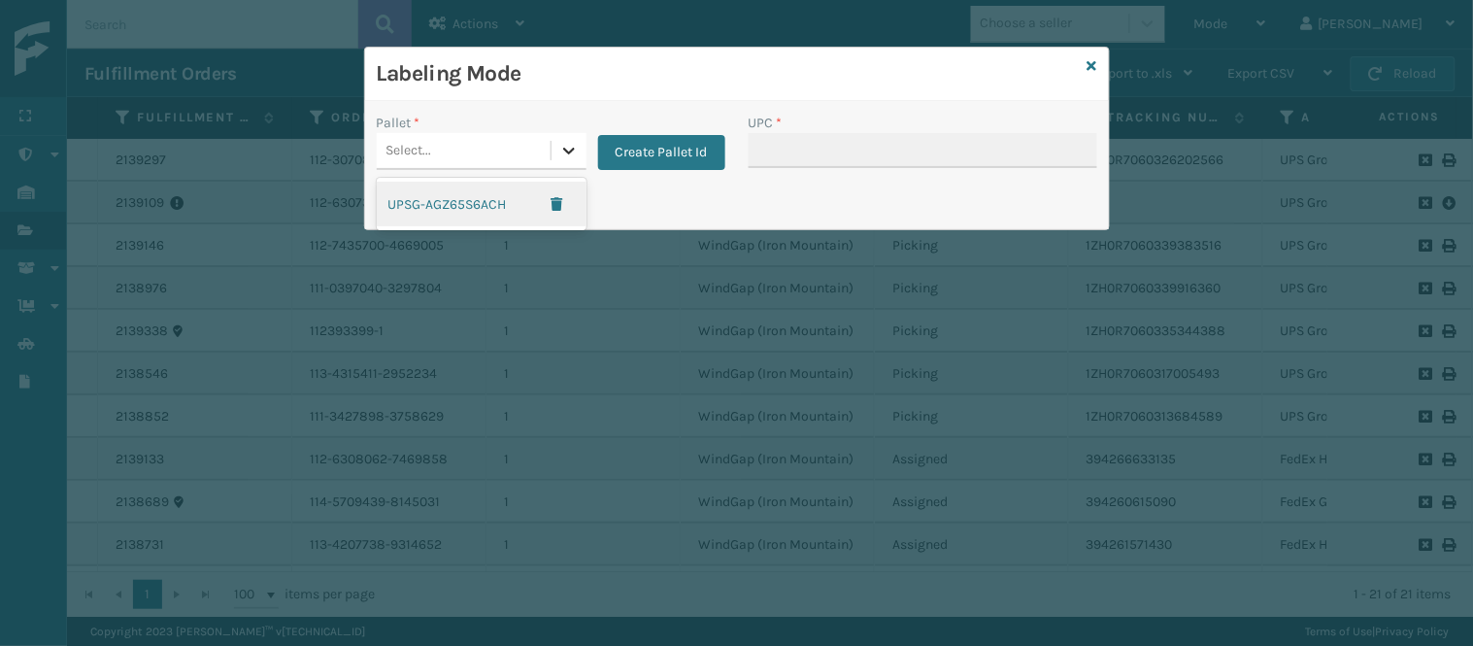
click at [573, 148] on icon at bounding box center [568, 150] width 19 height 19
click at [481, 208] on div "UPSG-AGZ65S6ACH" at bounding box center [482, 204] width 210 height 45
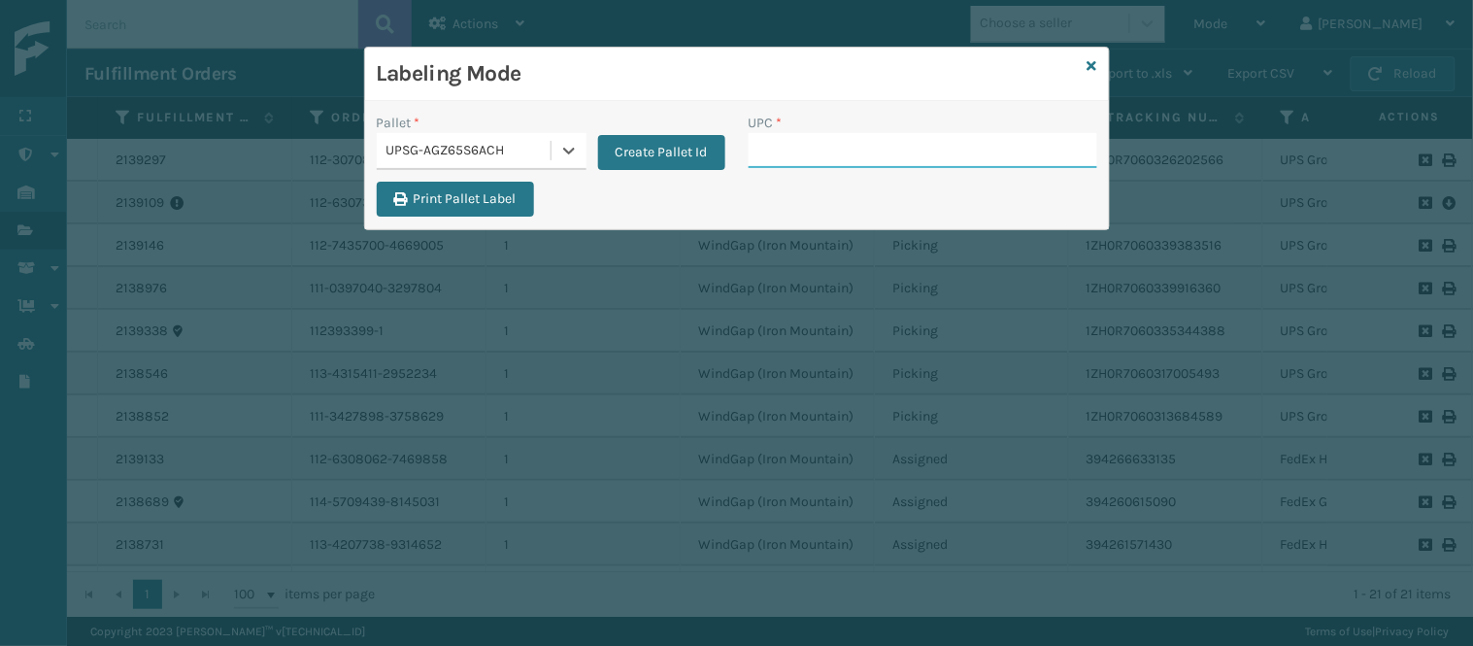
click at [831, 152] on input "UPC *" at bounding box center [922, 150] width 348 height 35
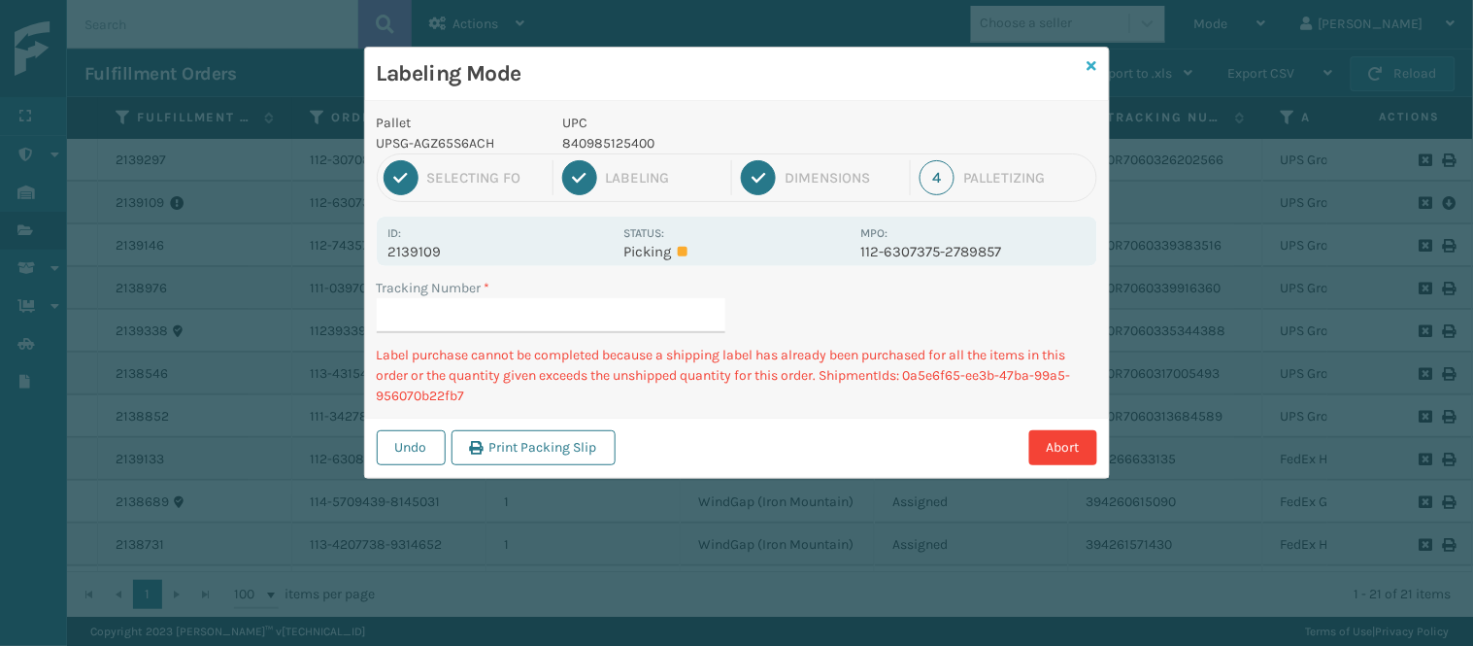
click at [1092, 61] on icon at bounding box center [1092, 66] width 10 height 14
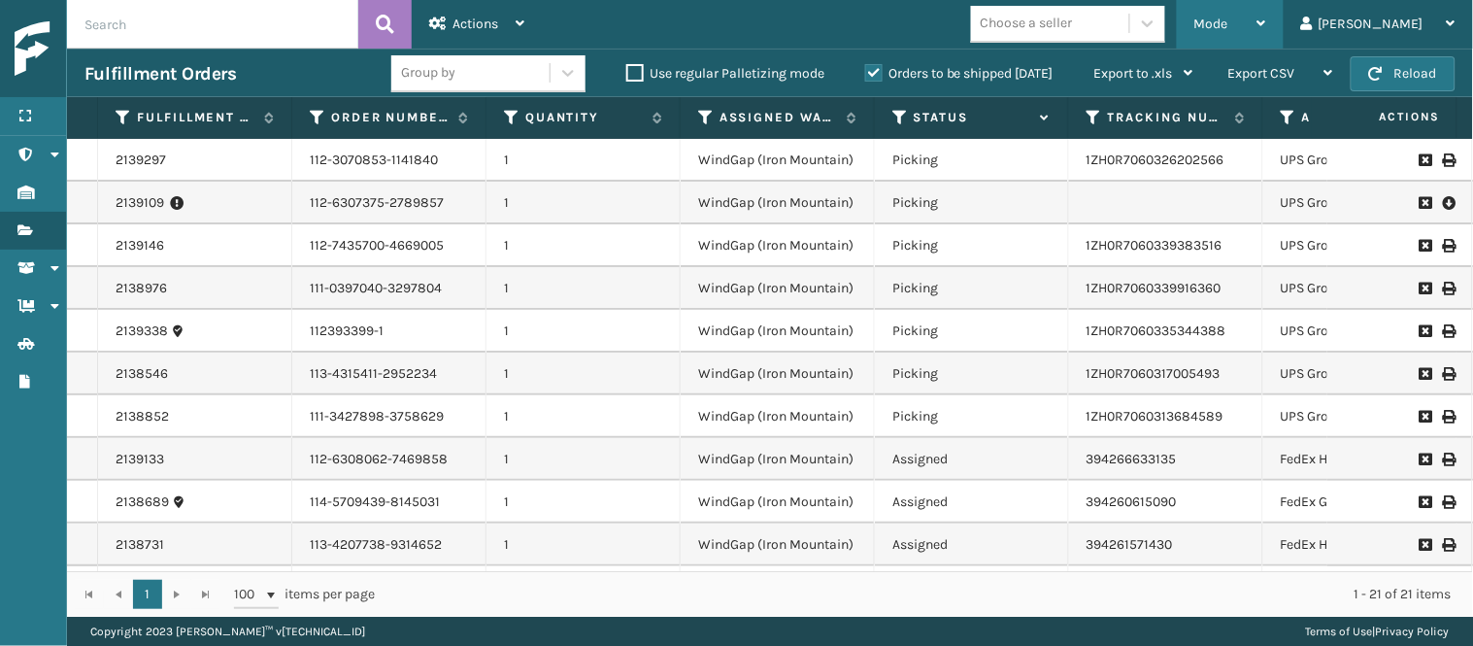
drag, startPoint x: 1277, startPoint y: 27, endPoint x: 1277, endPoint y: 46, distance: 18.4
click at [1228, 27] on span "Mode" at bounding box center [1211, 24] width 34 height 17
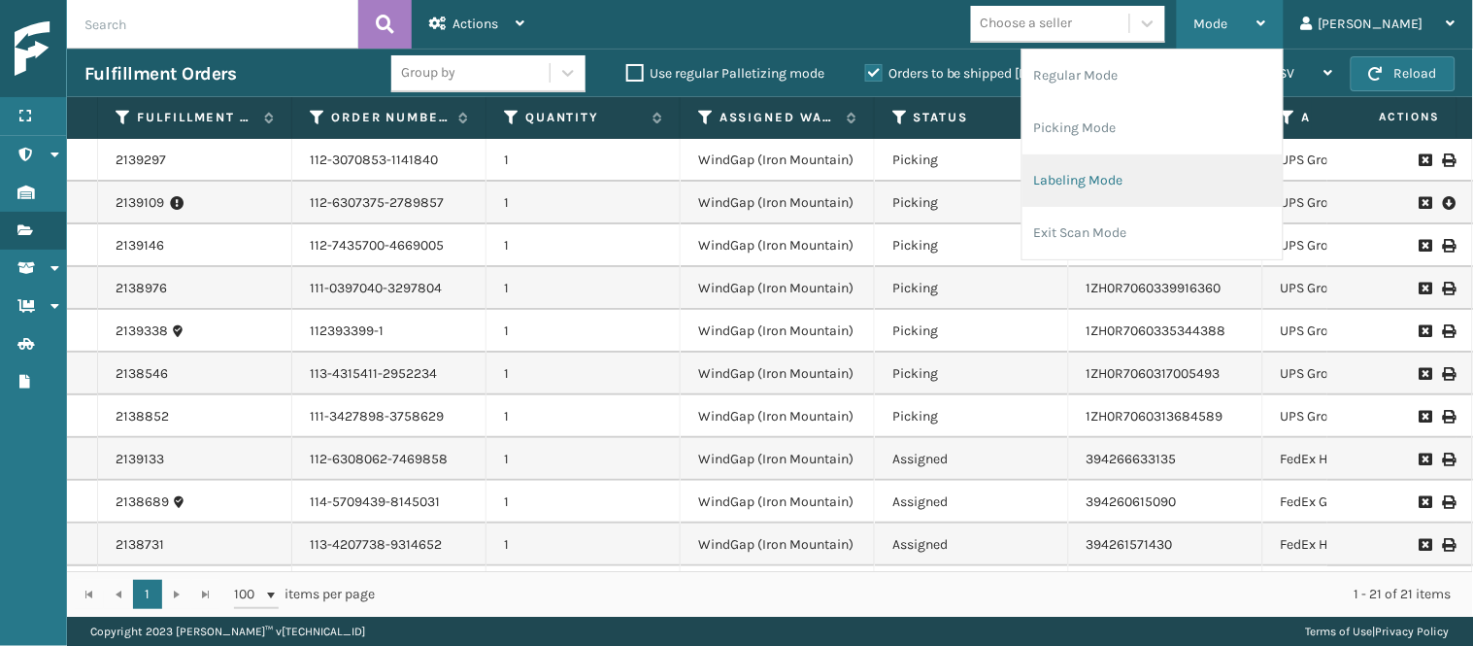
click at [1141, 178] on li "Labeling Mode" at bounding box center [1152, 180] width 260 height 52
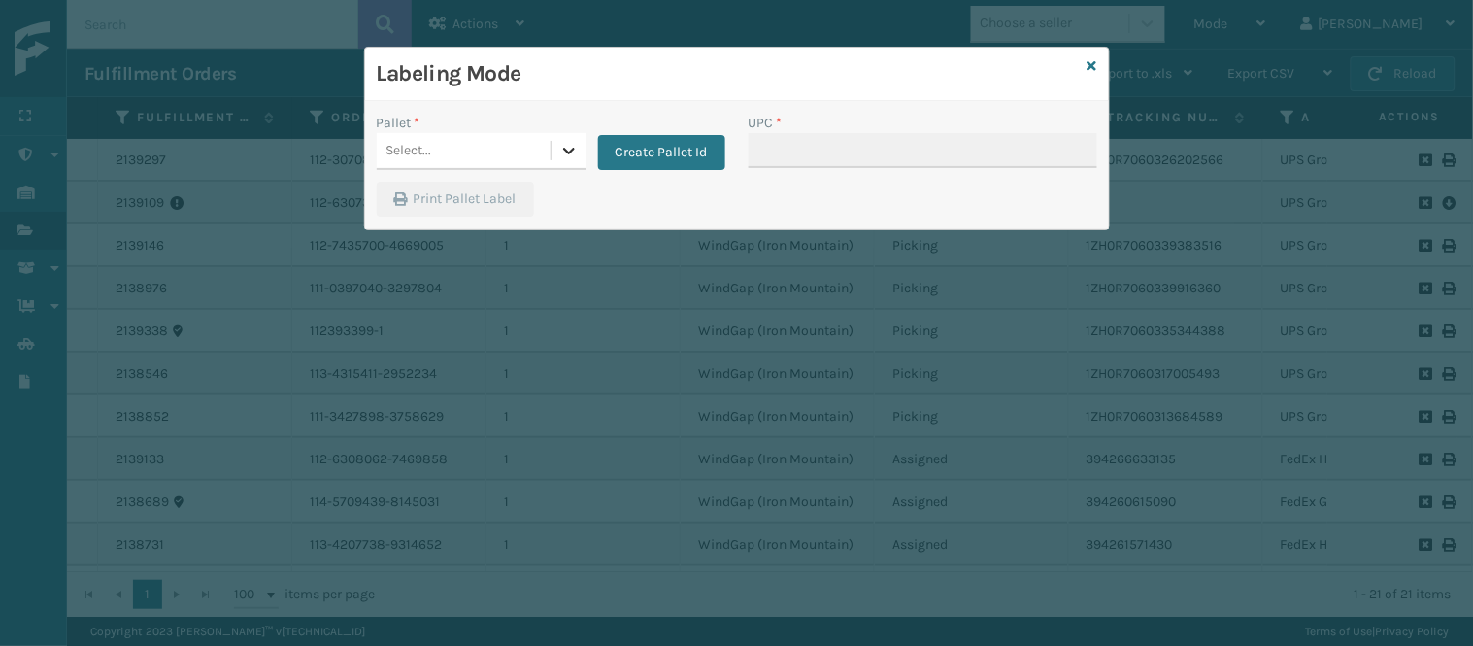
click at [559, 160] on icon at bounding box center [568, 150] width 19 height 19
click at [461, 211] on div "UPSG-AGZ65S6ACH" at bounding box center [482, 204] width 210 height 45
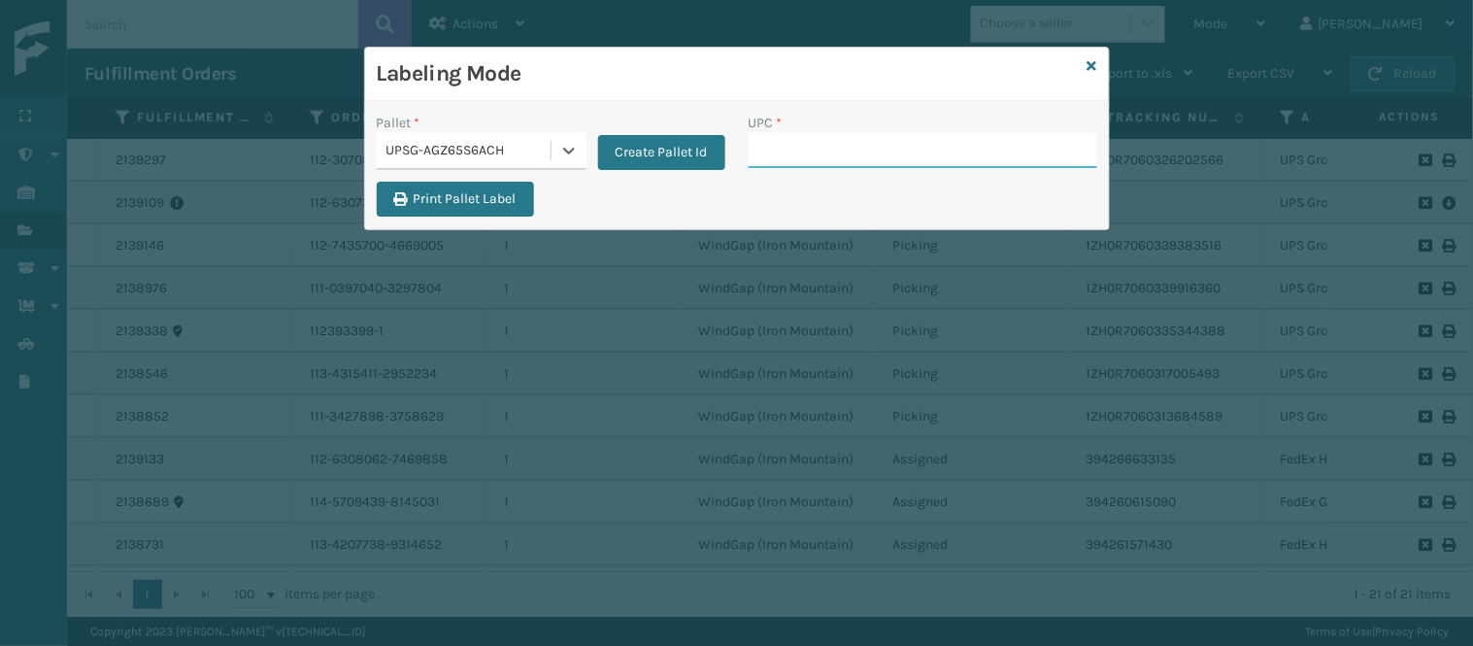
click at [891, 147] on input "UPC *" at bounding box center [922, 150] width 348 height 35
click at [1088, 70] on icon at bounding box center [1092, 66] width 10 height 14
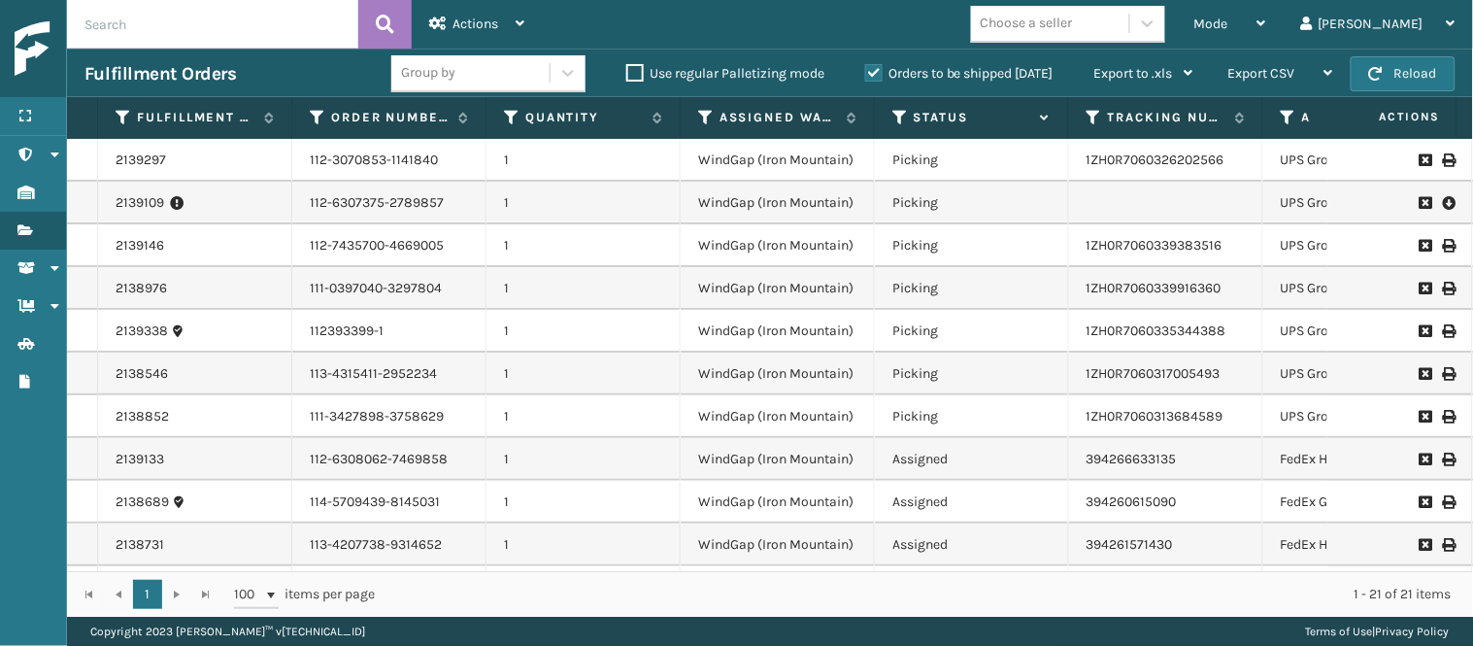
scroll to position [0, 4]
click at [1266, 21] on div "Mode" at bounding box center [1230, 24] width 72 height 49
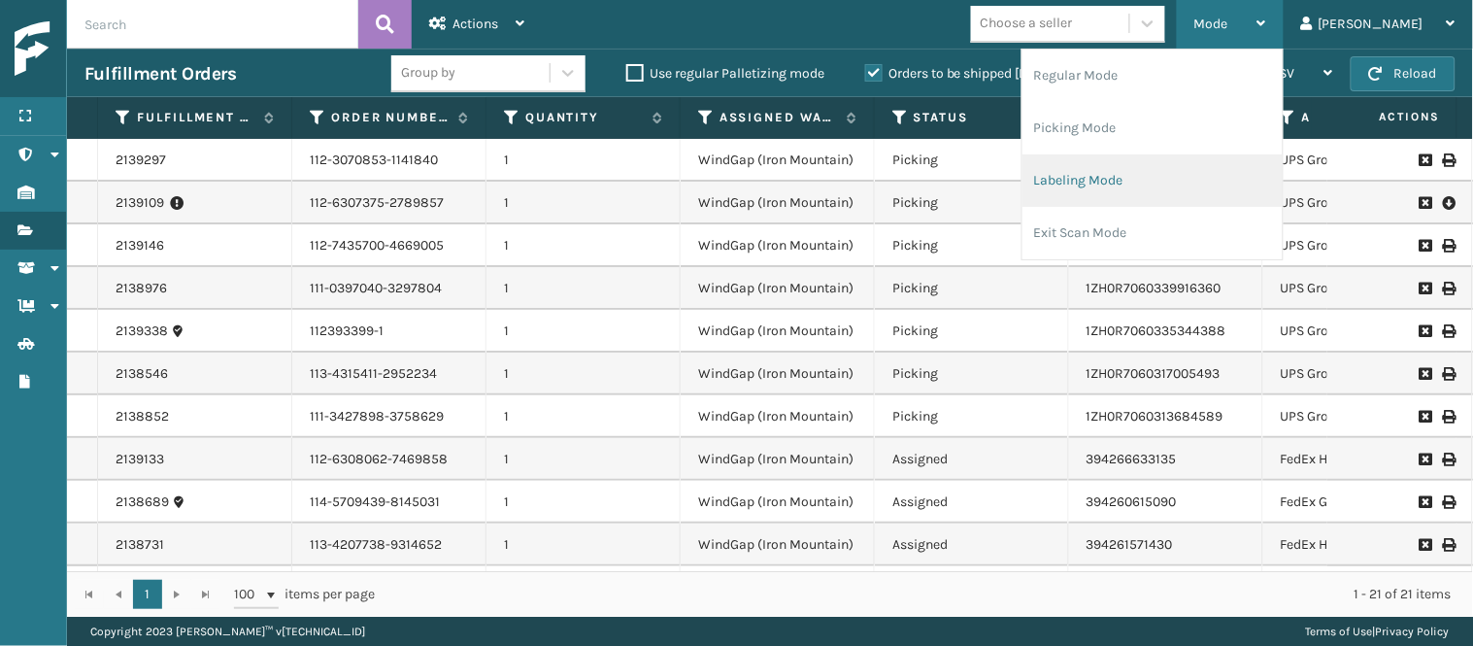
click at [1165, 181] on li "Labeling Mode" at bounding box center [1152, 180] width 260 height 52
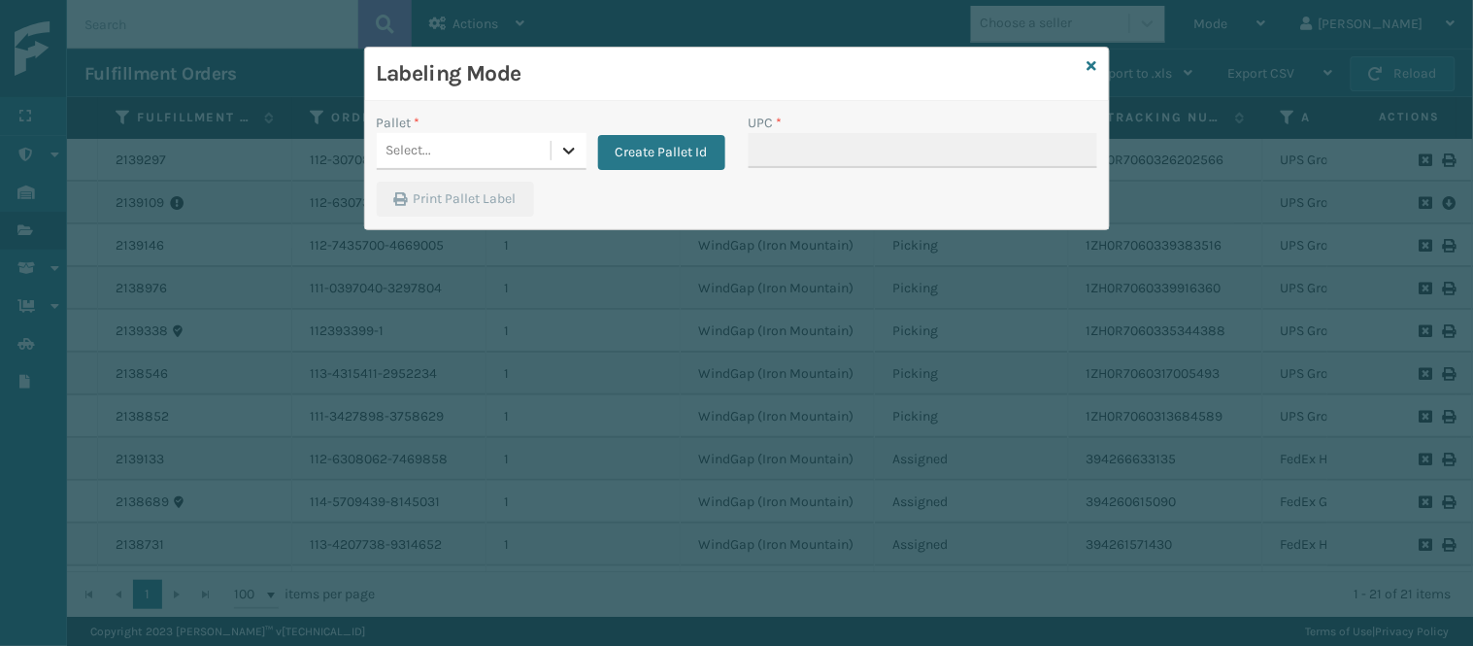
click at [559, 143] on icon at bounding box center [568, 150] width 19 height 19
click at [490, 197] on div "UPSG-AGZ65S6ACH" at bounding box center [482, 204] width 210 height 45
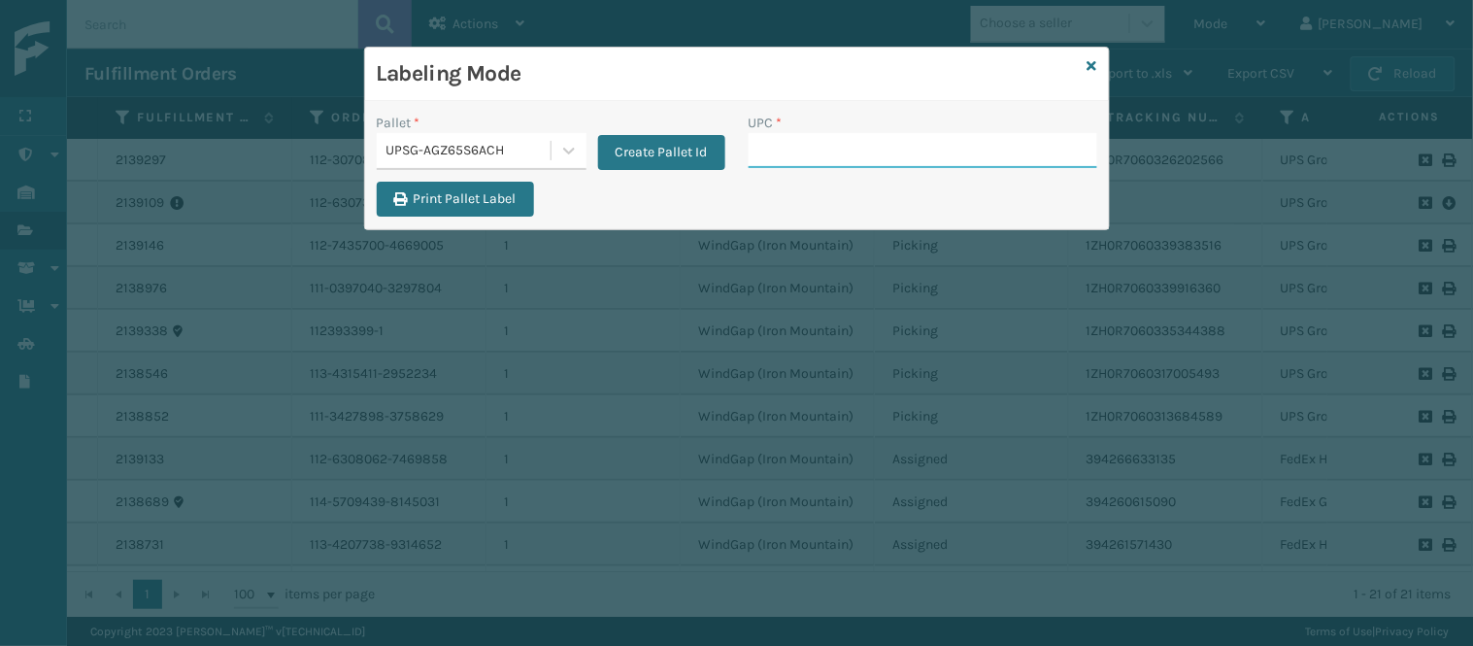
click at [778, 136] on input "UPC *" at bounding box center [922, 150] width 348 height 35
click at [1090, 63] on icon at bounding box center [1092, 66] width 10 height 14
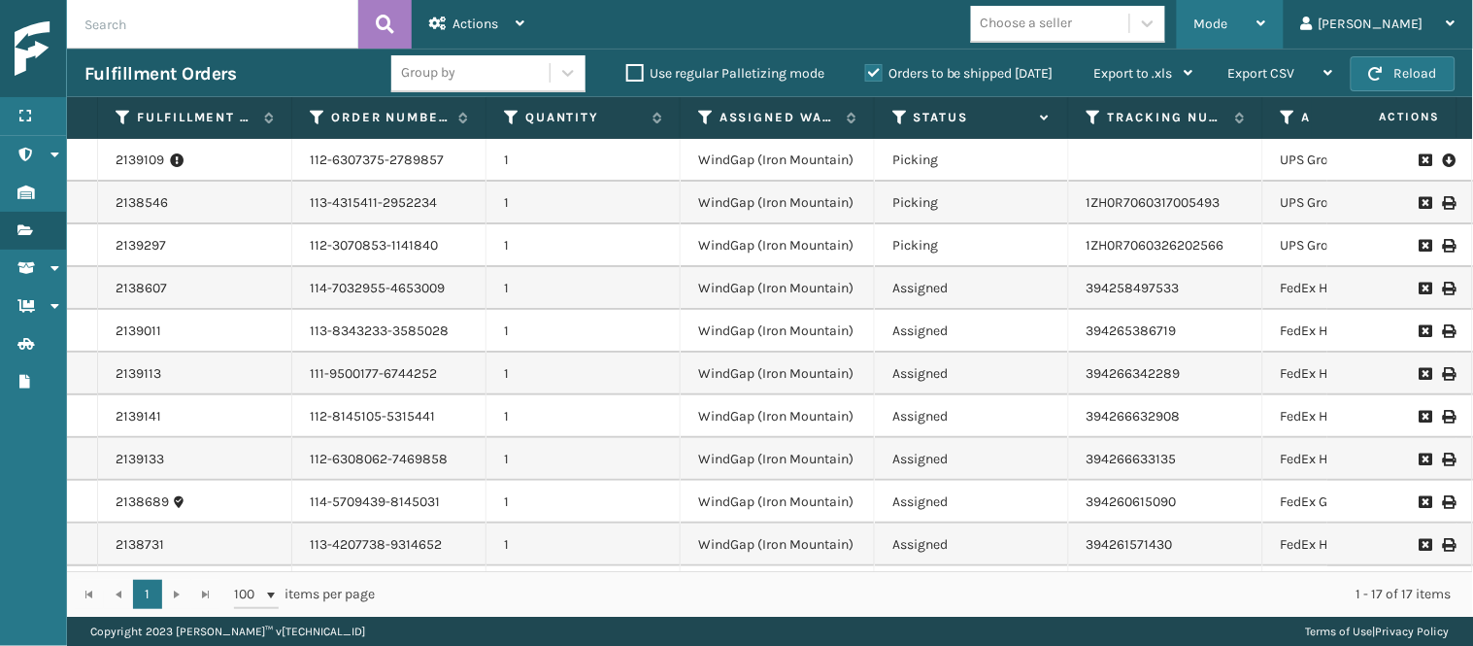
click at [1283, 31] on div "Mode Regular Mode Picking Mode Labeling Mode Exit Scan Mode" at bounding box center [1230, 24] width 107 height 49
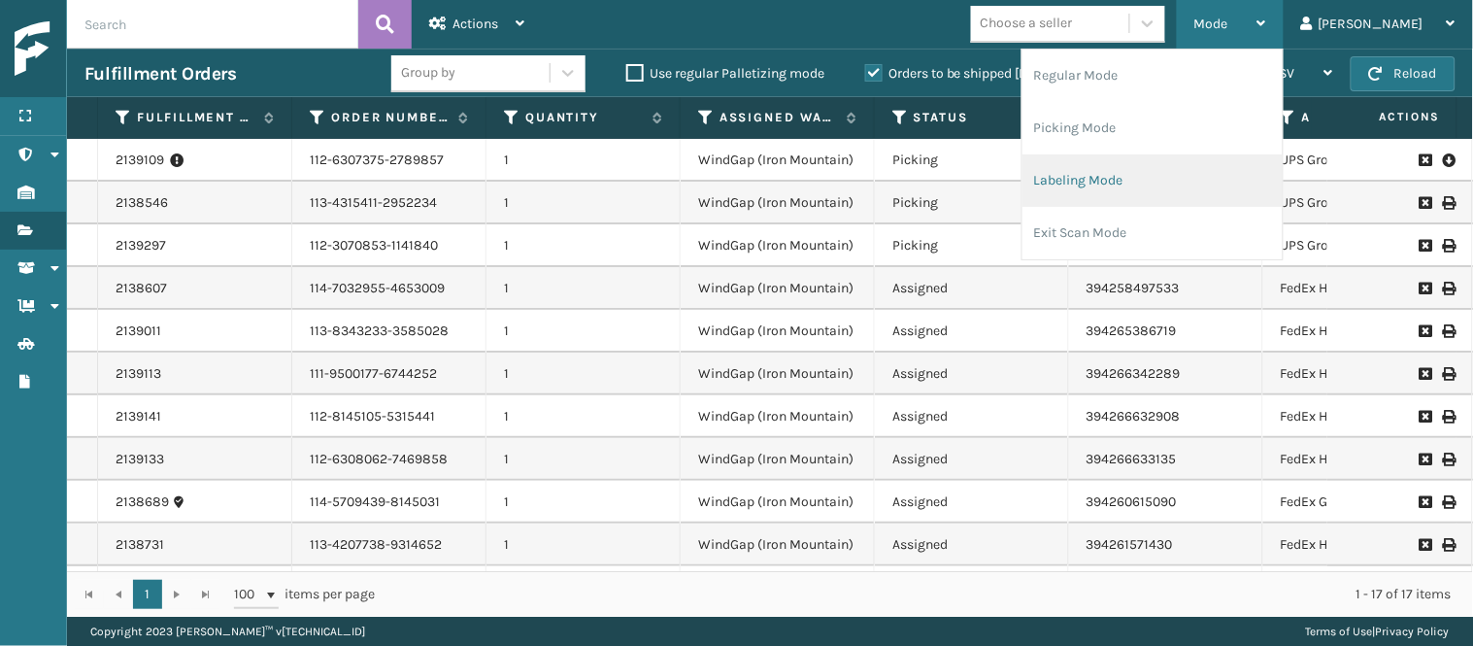
click at [1246, 168] on li "Labeling Mode" at bounding box center [1152, 180] width 260 height 52
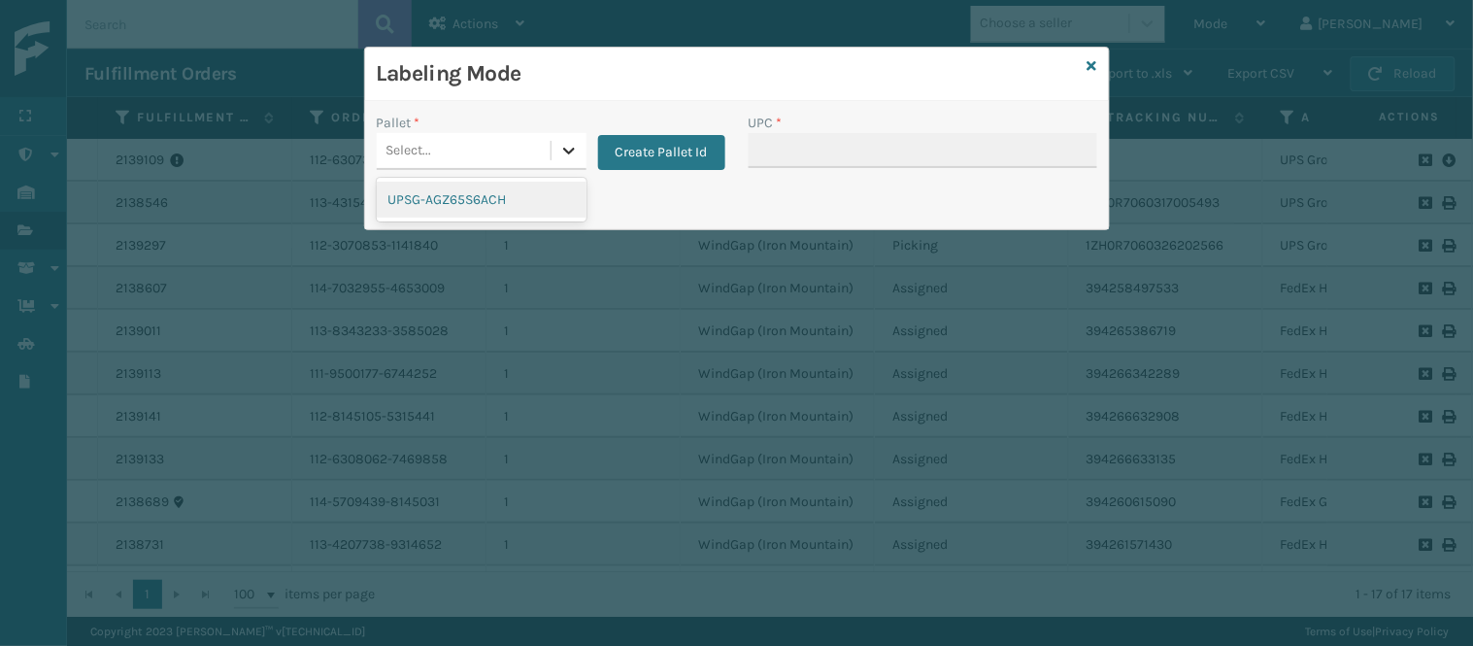
click at [559, 153] on icon at bounding box center [568, 150] width 19 height 19
click at [501, 192] on div "UPSG-AGZ65S6ACH" at bounding box center [482, 200] width 210 height 36
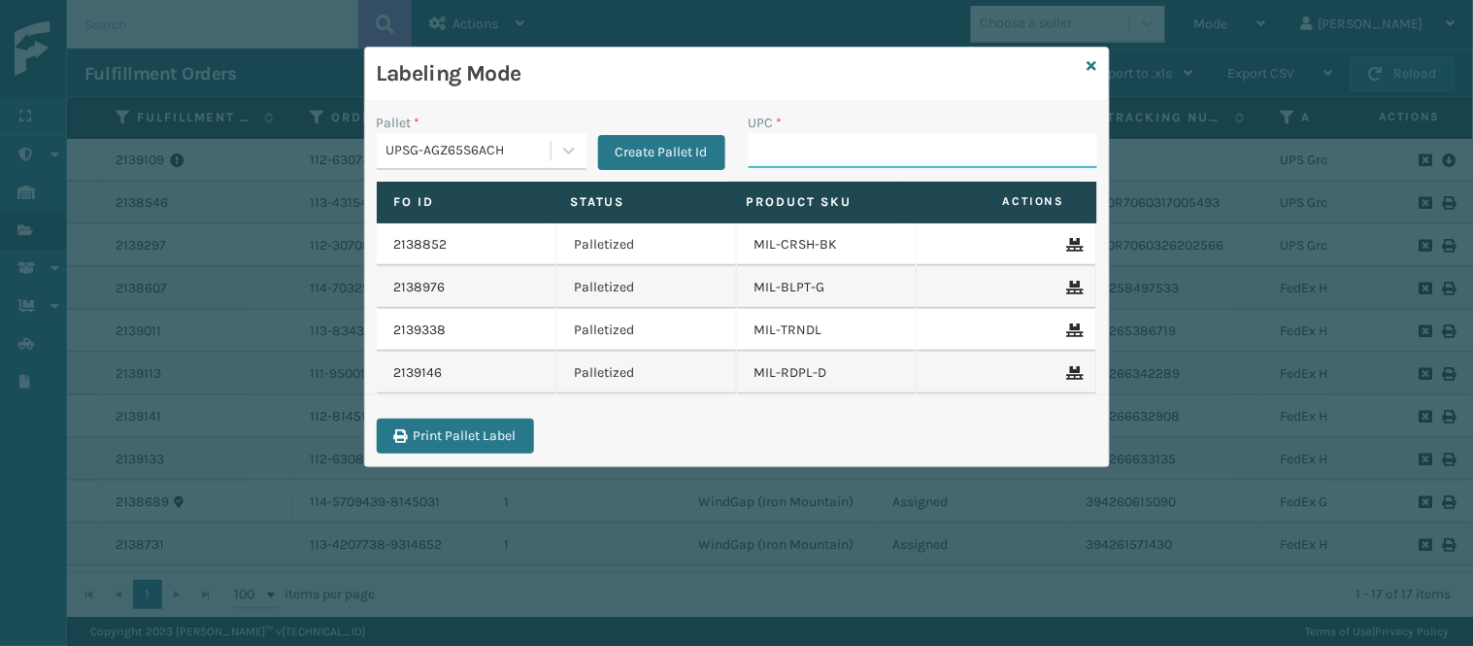
click at [854, 142] on input "UPC *" at bounding box center [922, 150] width 348 height 35
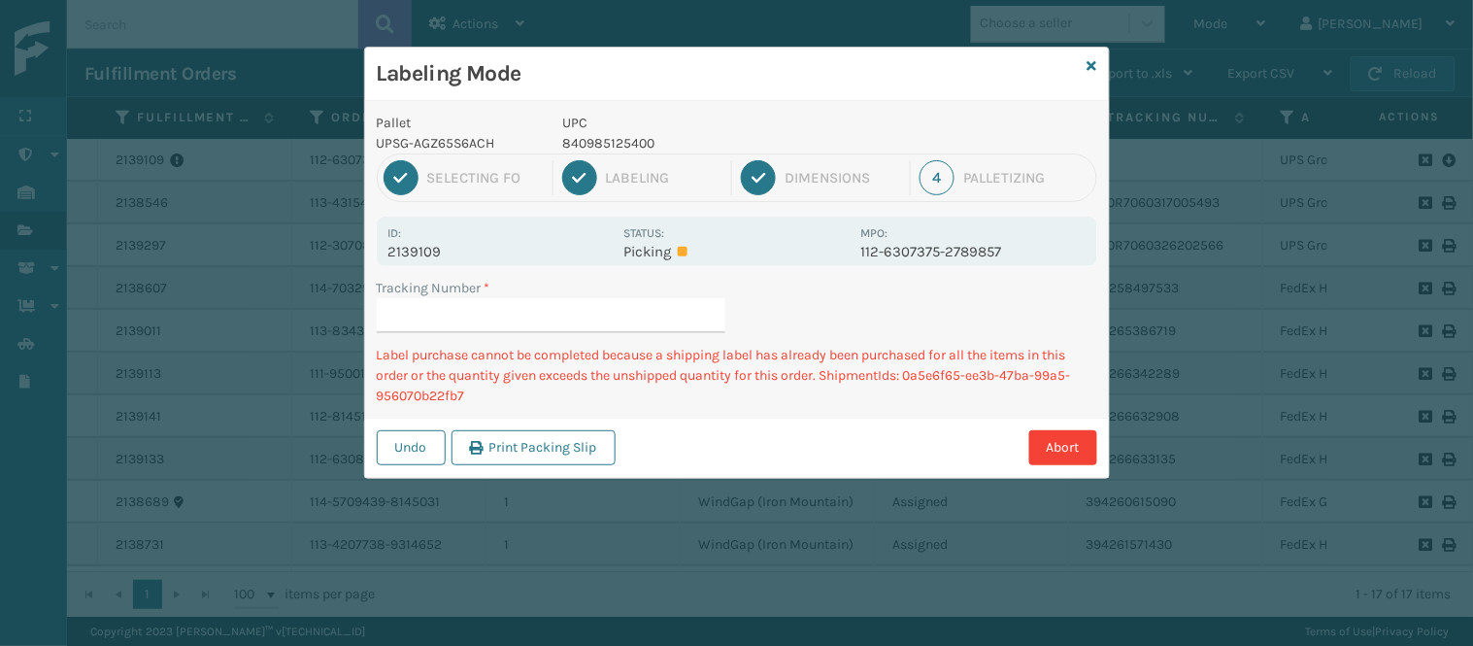
click at [559, 315] on input "Tracking Number *" at bounding box center [551, 315] width 348 height 35
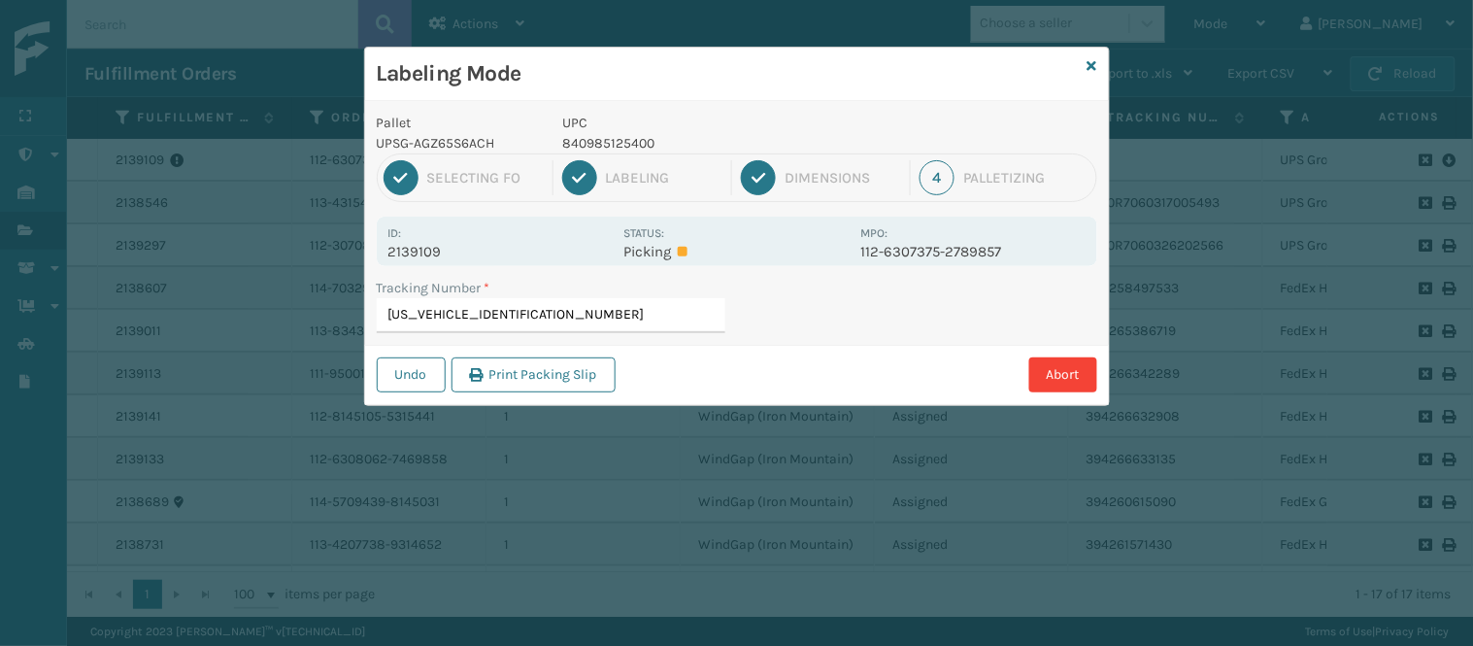
type input "1ZH0R7060323019289"
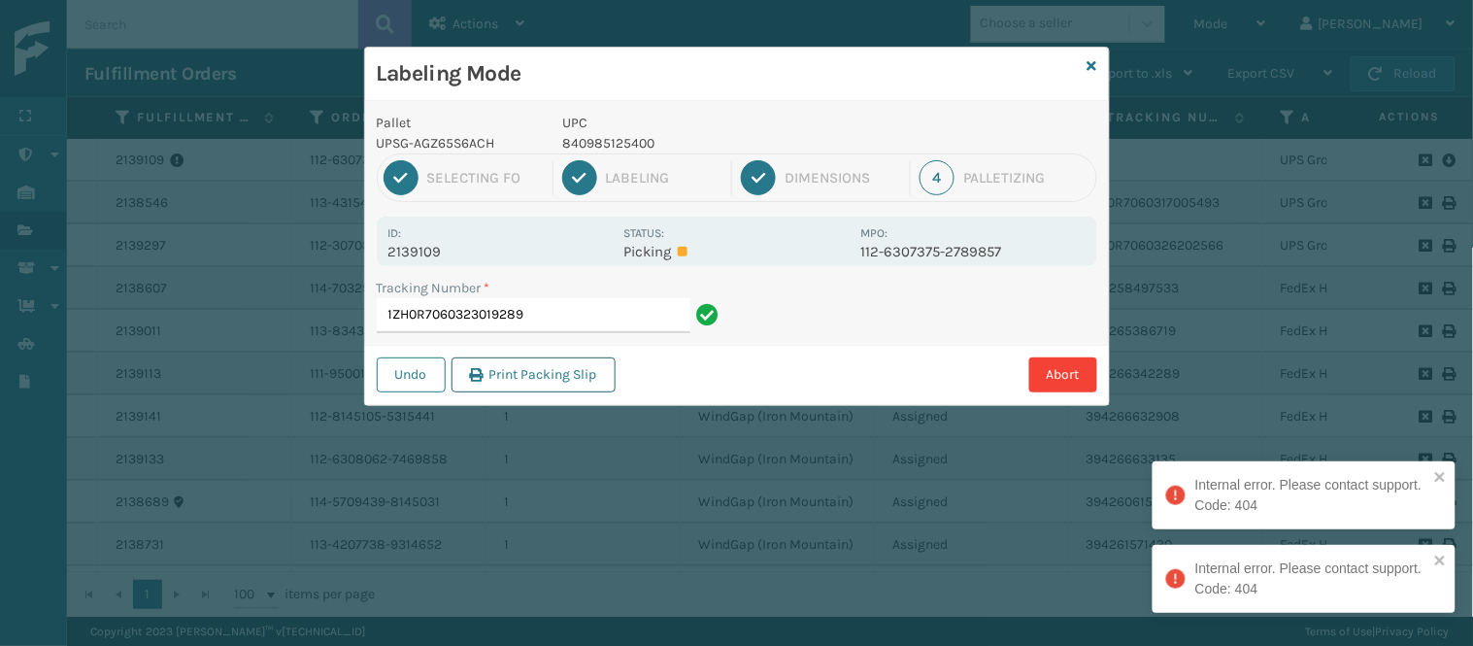
click at [586, 365] on button "Print Packing Slip" at bounding box center [533, 374] width 164 height 35
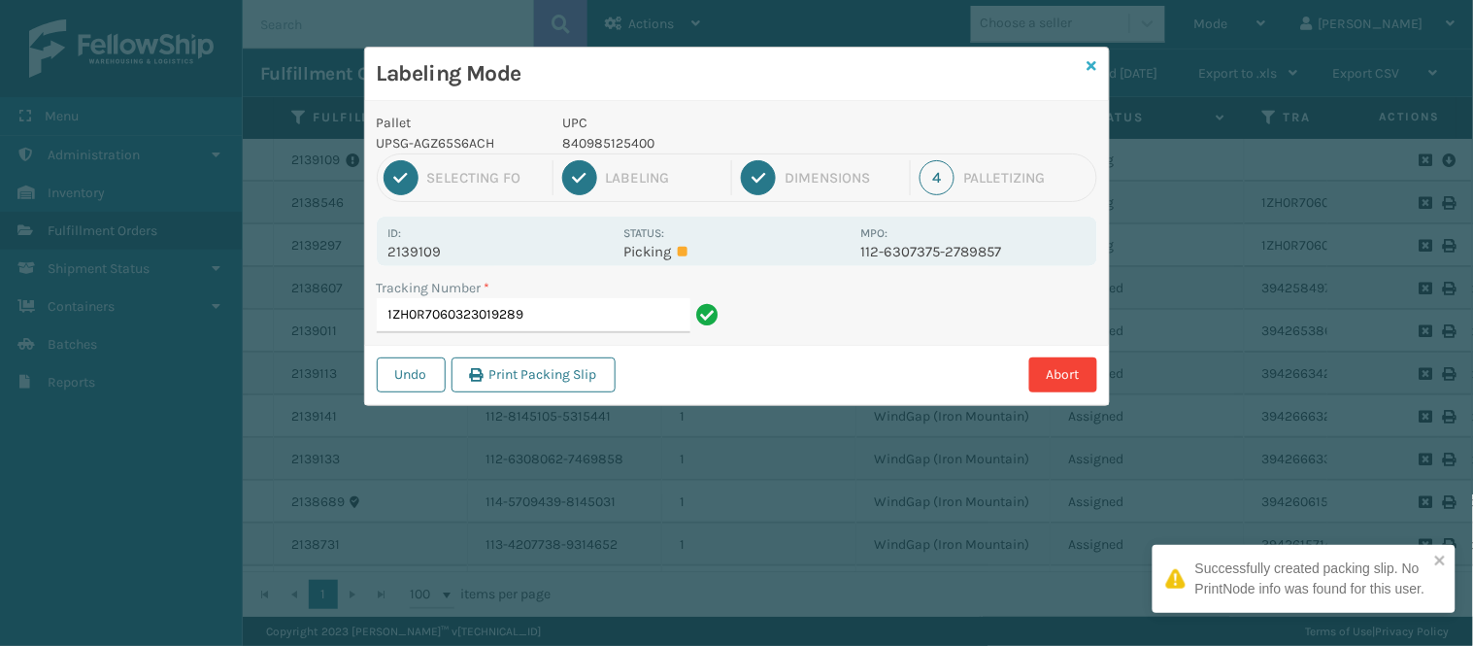
click at [1090, 60] on icon at bounding box center [1092, 66] width 10 height 14
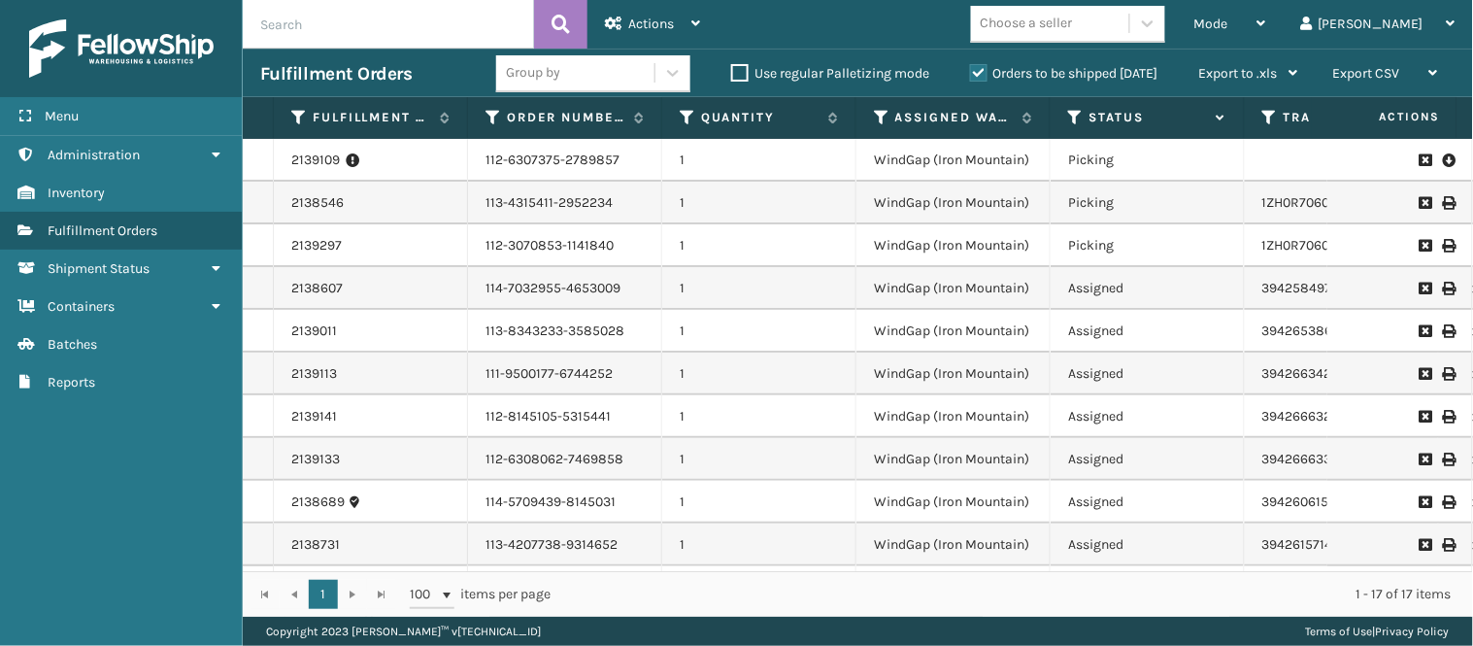
click at [1443, 158] on icon at bounding box center [1449, 159] width 12 height 19
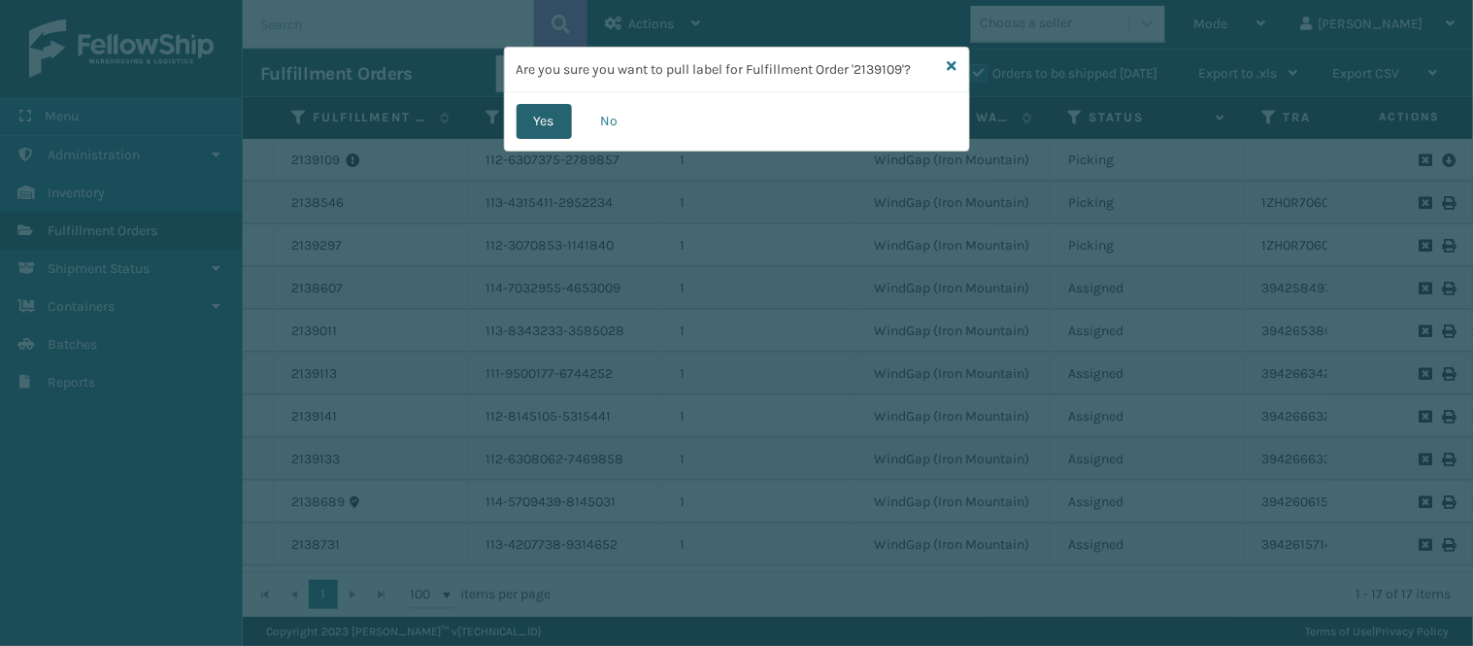
click at [551, 119] on button "Yes" at bounding box center [543, 121] width 55 height 35
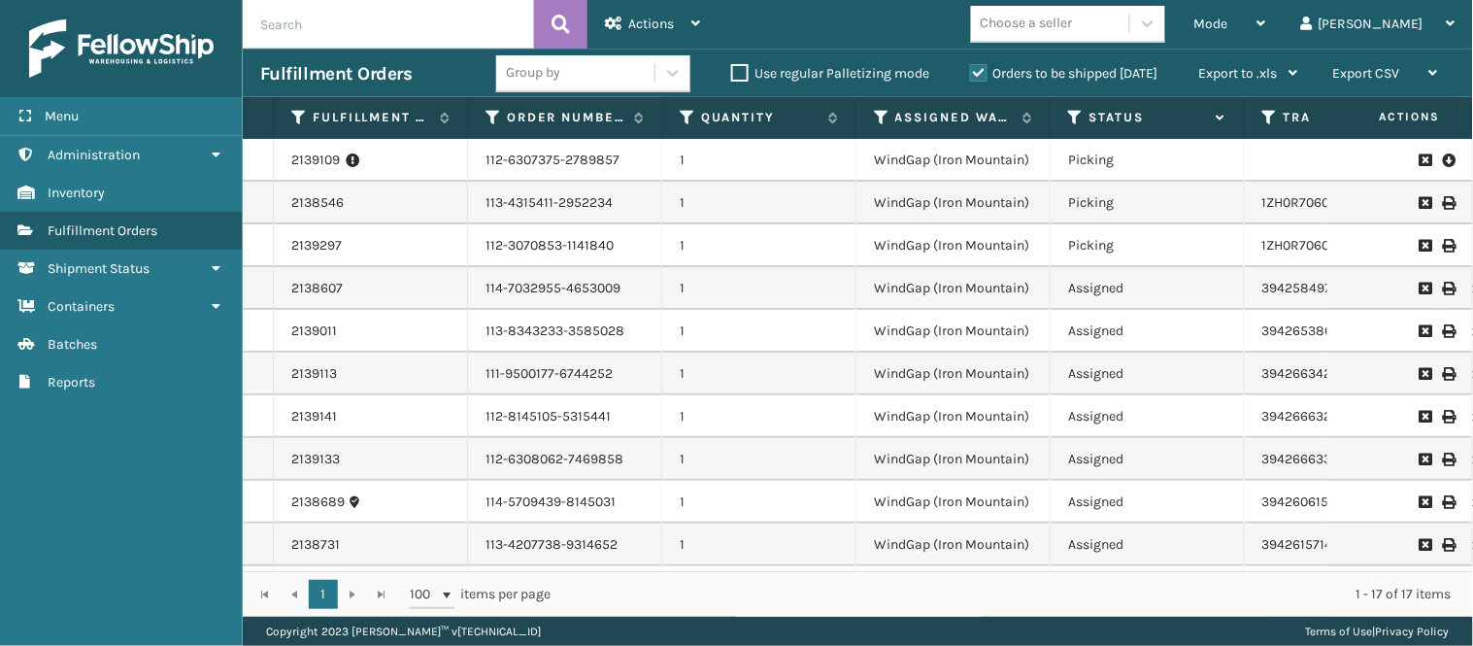
click at [1443, 201] on icon at bounding box center [1449, 203] width 12 height 14
click at [1441, 201] on td at bounding box center [1400, 203] width 146 height 43
click at [1443, 202] on icon at bounding box center [1449, 203] width 12 height 14
click at [1443, 196] on icon at bounding box center [1449, 203] width 12 height 14
click at [1443, 239] on icon at bounding box center [1449, 246] width 12 height 14
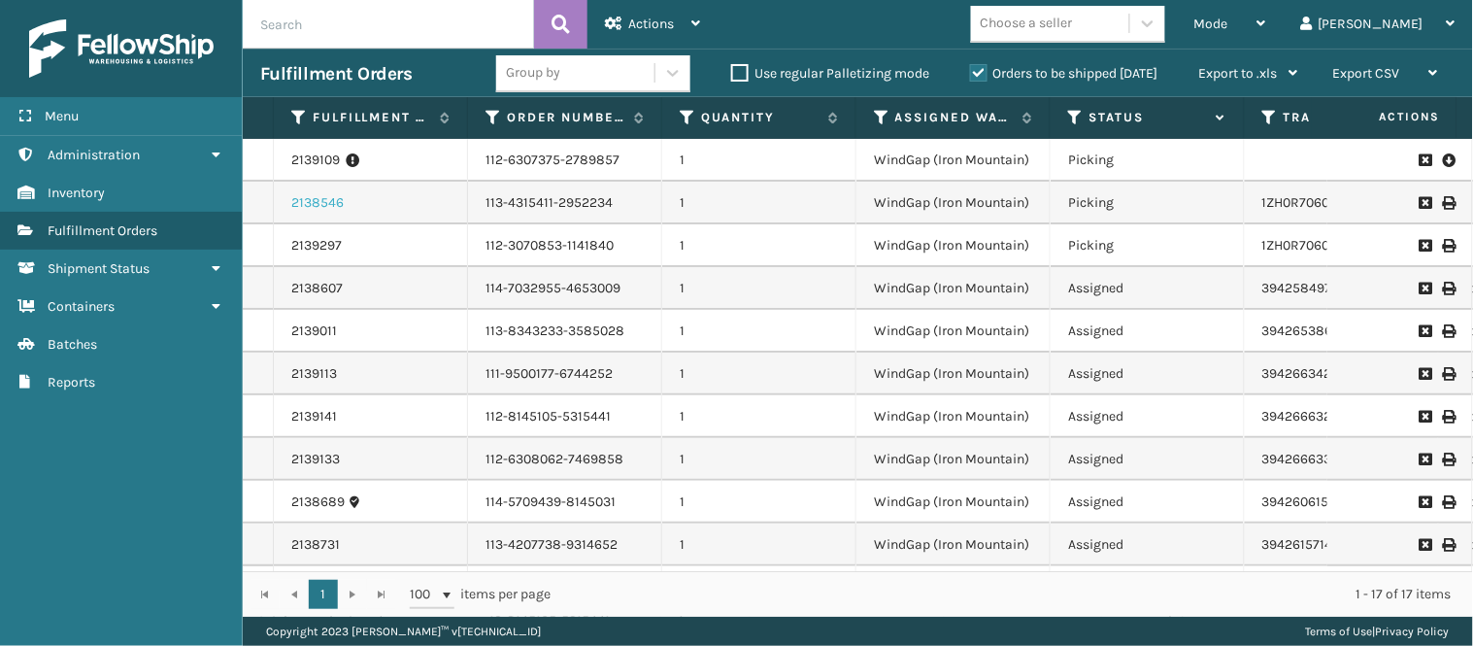
click at [297, 198] on link "2138546" at bounding box center [317, 202] width 52 height 19
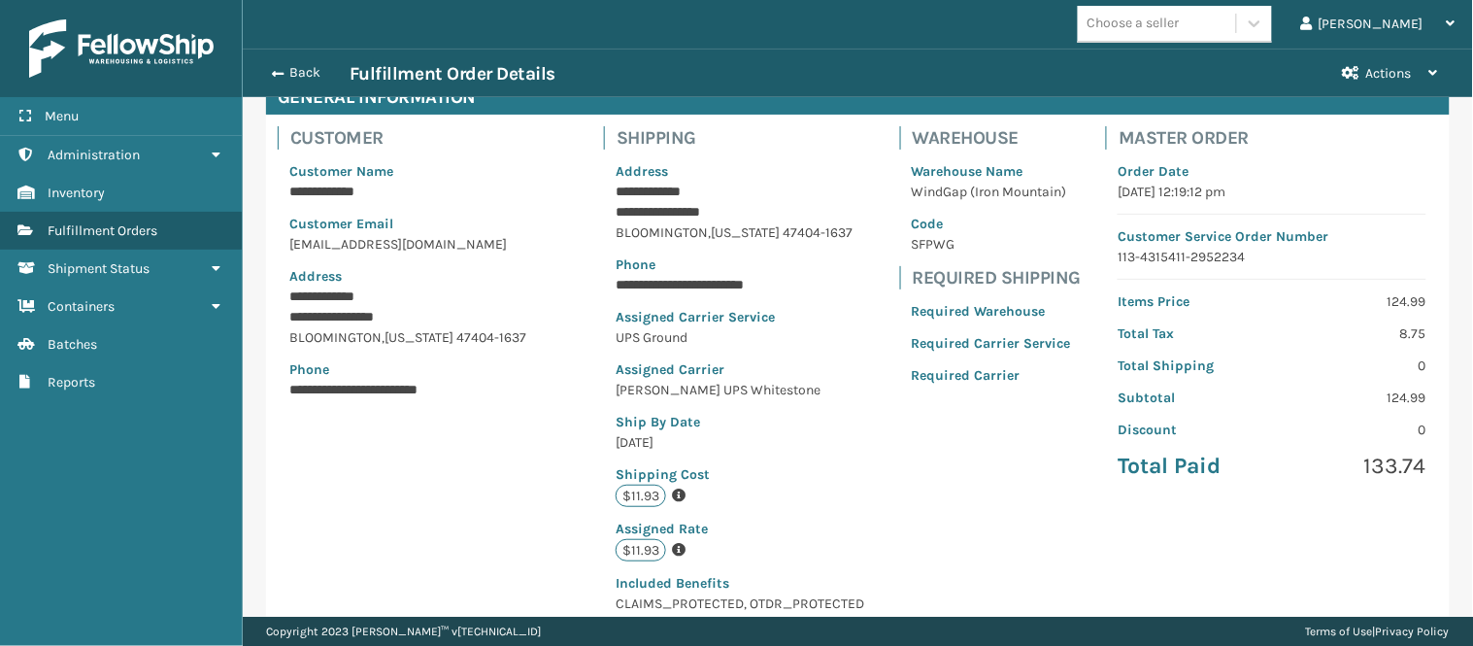
scroll to position [541, 0]
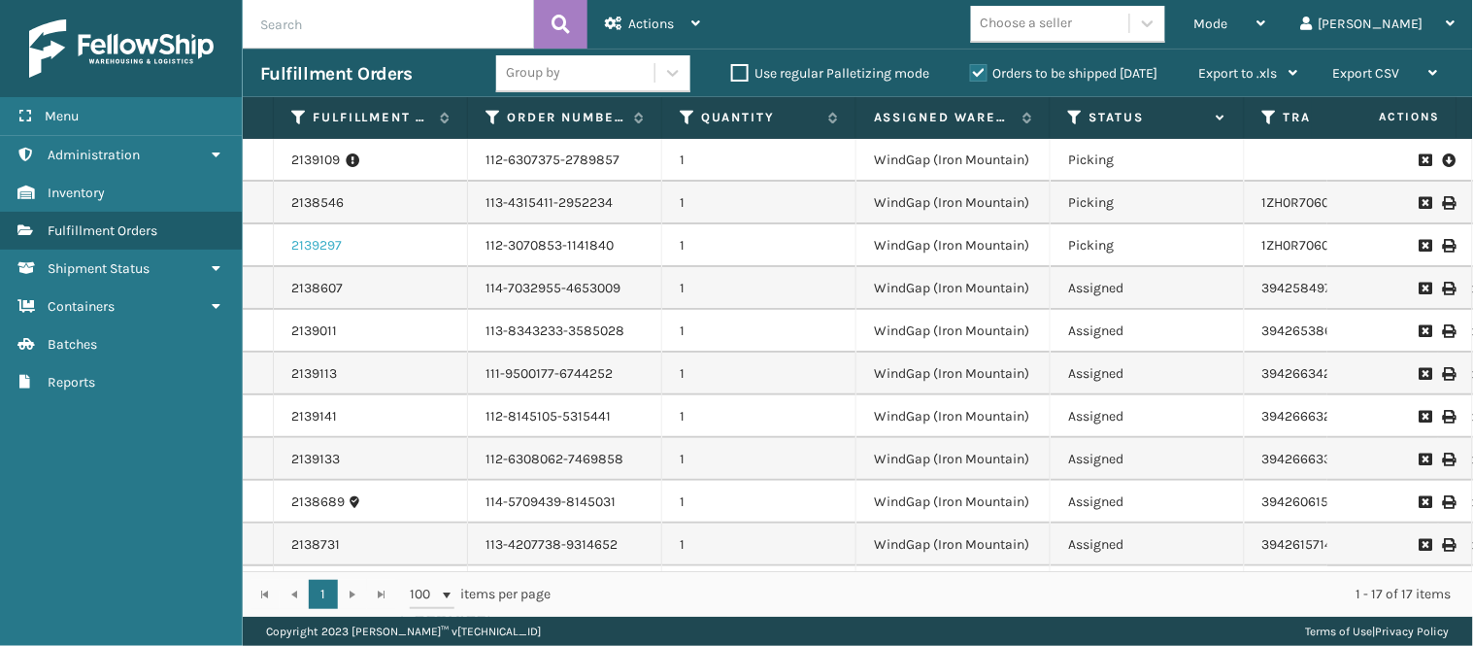
click at [320, 246] on link "2139297" at bounding box center [316, 245] width 50 height 19
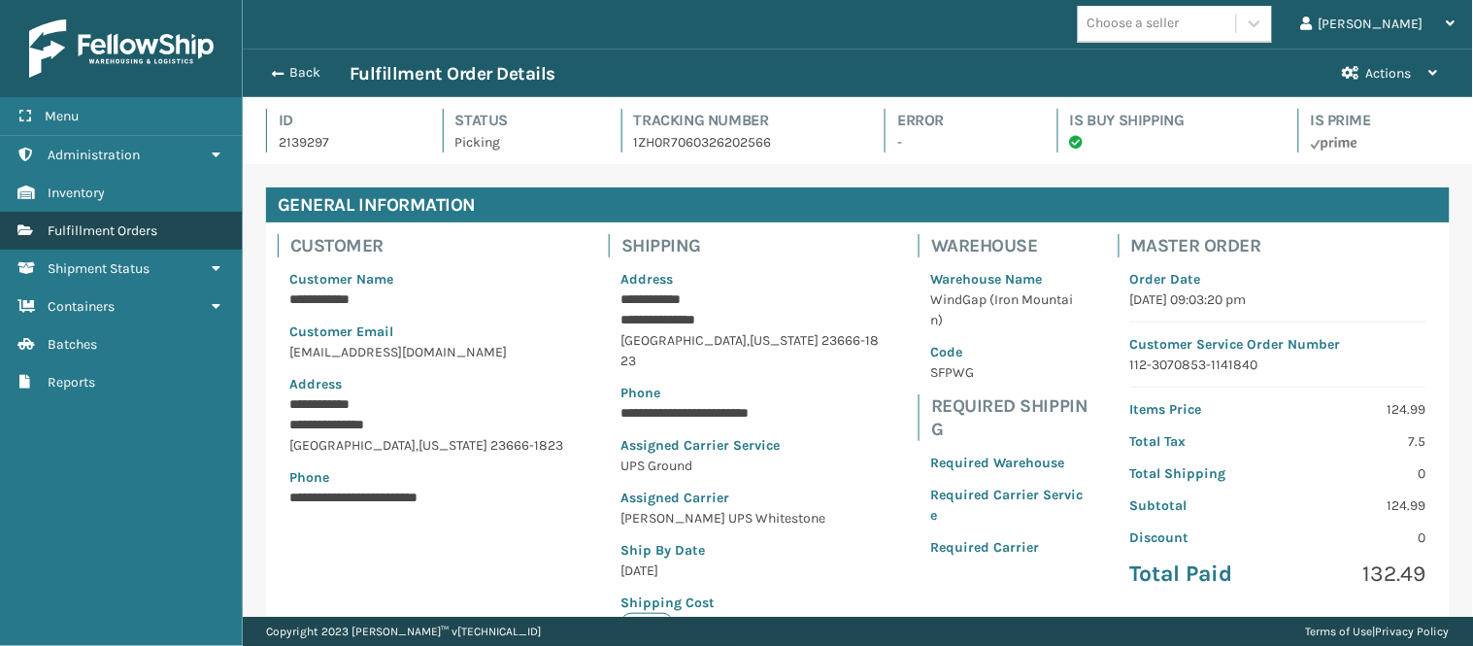
click at [194, 231] on link "Fulfillment Orders" at bounding box center [121, 231] width 242 height 38
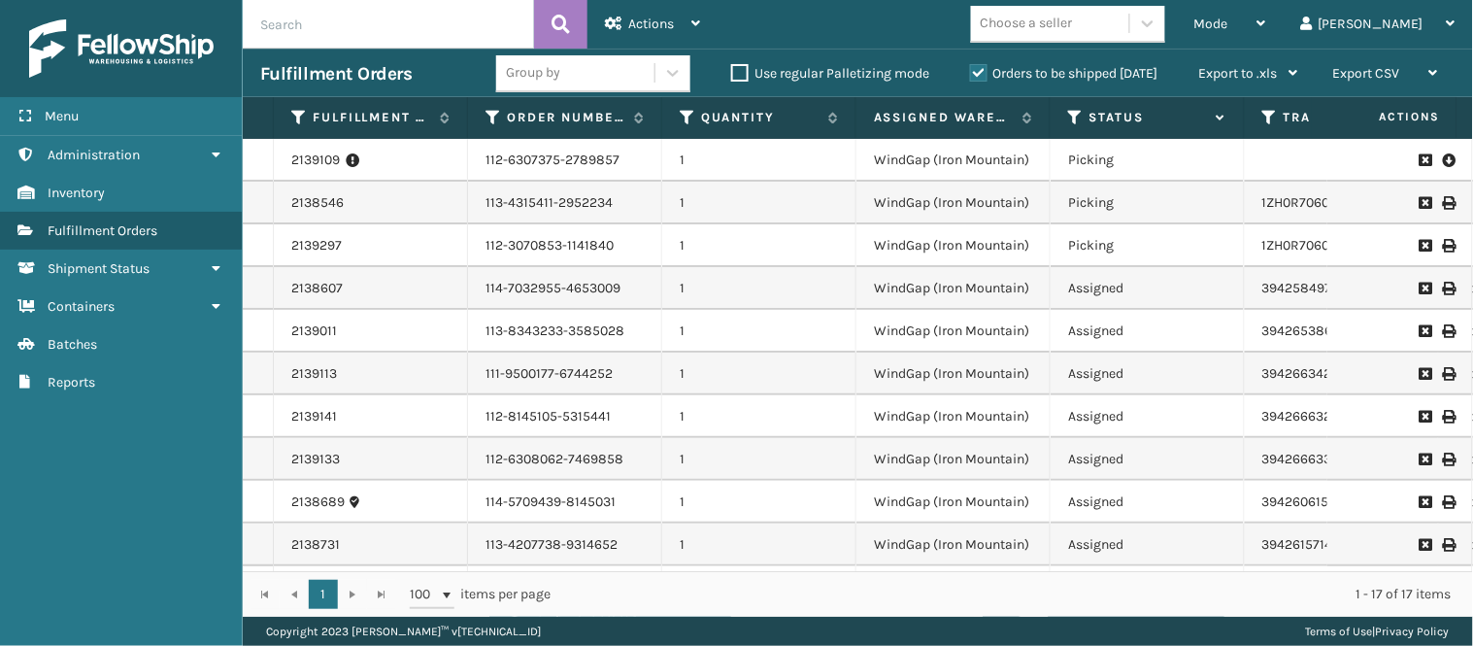
click at [1443, 158] on icon at bounding box center [1449, 159] width 12 height 19
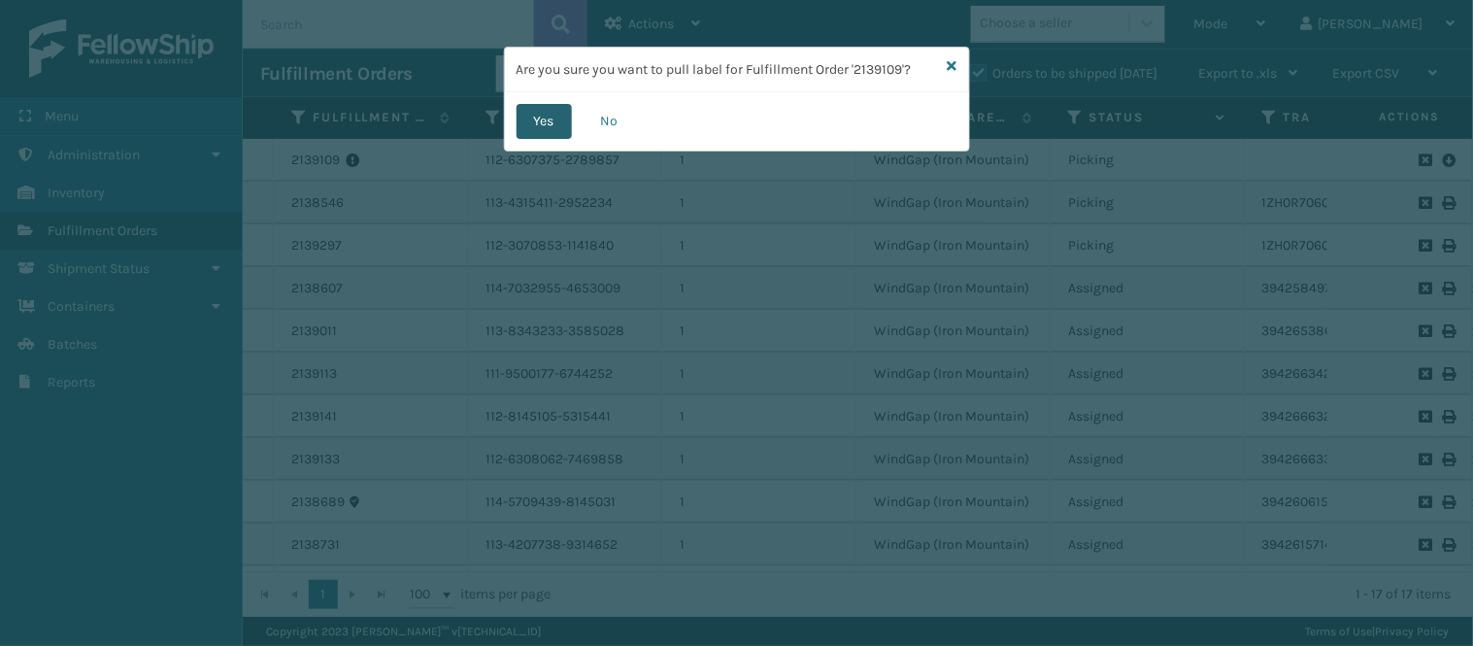
click at [548, 113] on button "Yes" at bounding box center [543, 121] width 55 height 35
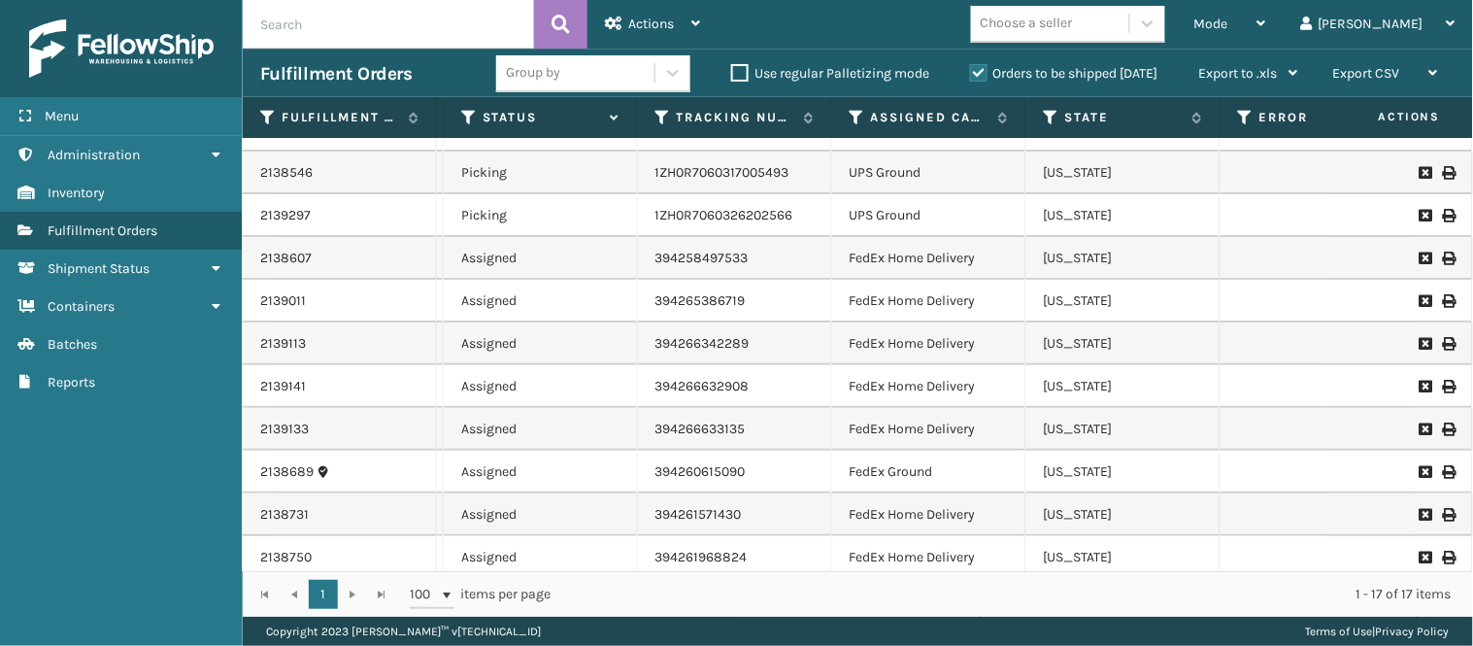
scroll to position [0, 607]
